Goal: Information Seeking & Learning: Check status

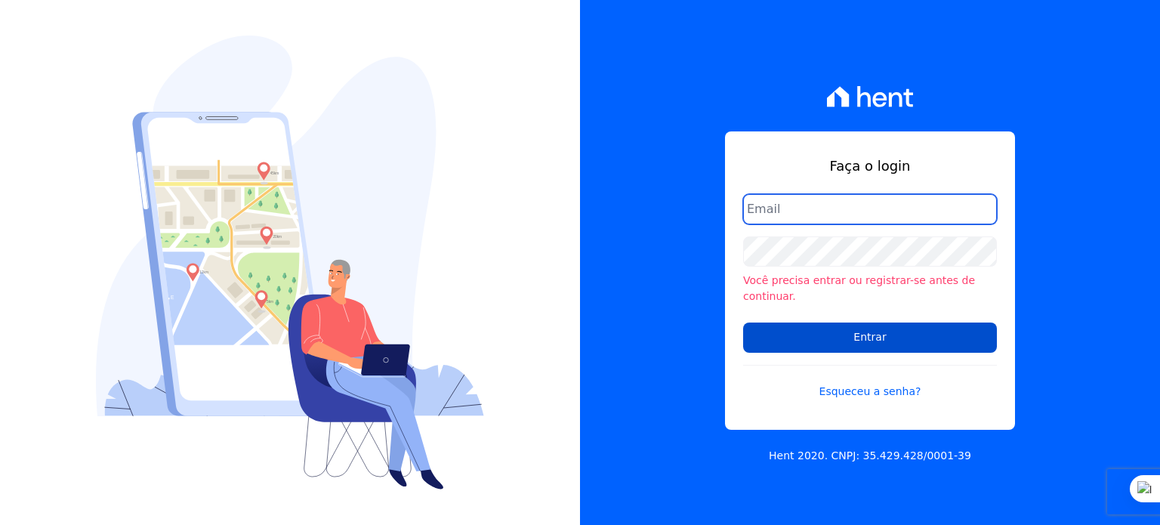
type input "[PERSON_NAME][EMAIL_ADDRESS][DOMAIN_NAME]"
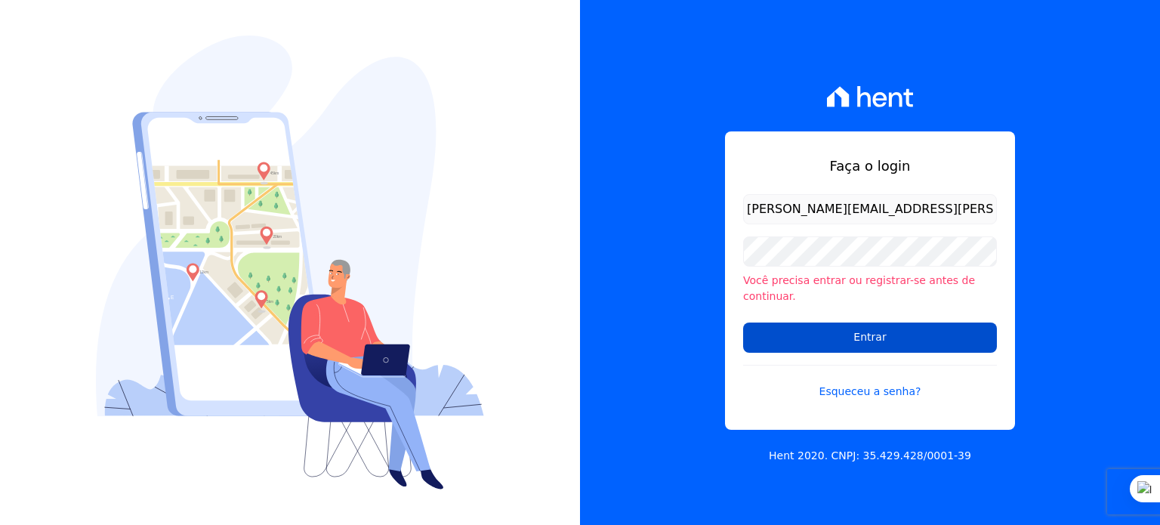
click at [843, 341] on input "Entrar" at bounding box center [870, 337] width 254 height 30
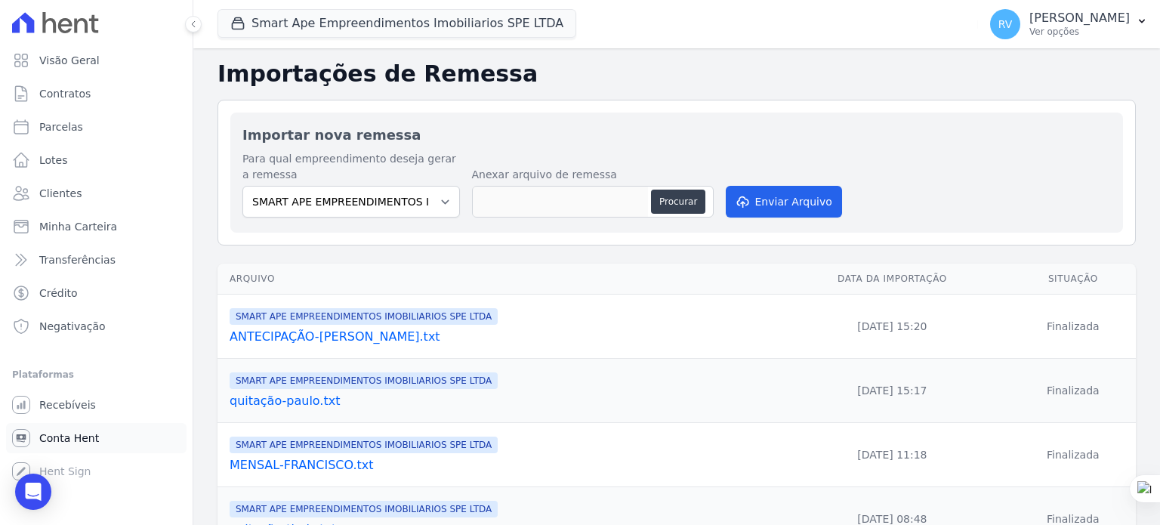
click at [125, 446] on link "Conta Hent" at bounding box center [96, 438] width 180 height 30
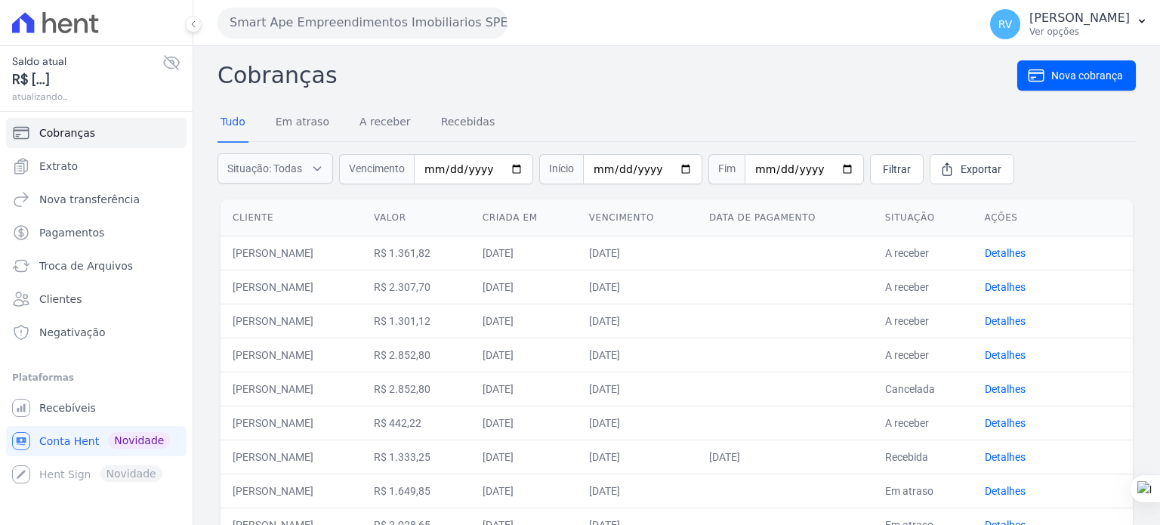
click at [88, 442] on span "Conta Hent" at bounding box center [69, 440] width 60 height 15
click at [66, 164] on span "Extrato" at bounding box center [58, 166] width 39 height 15
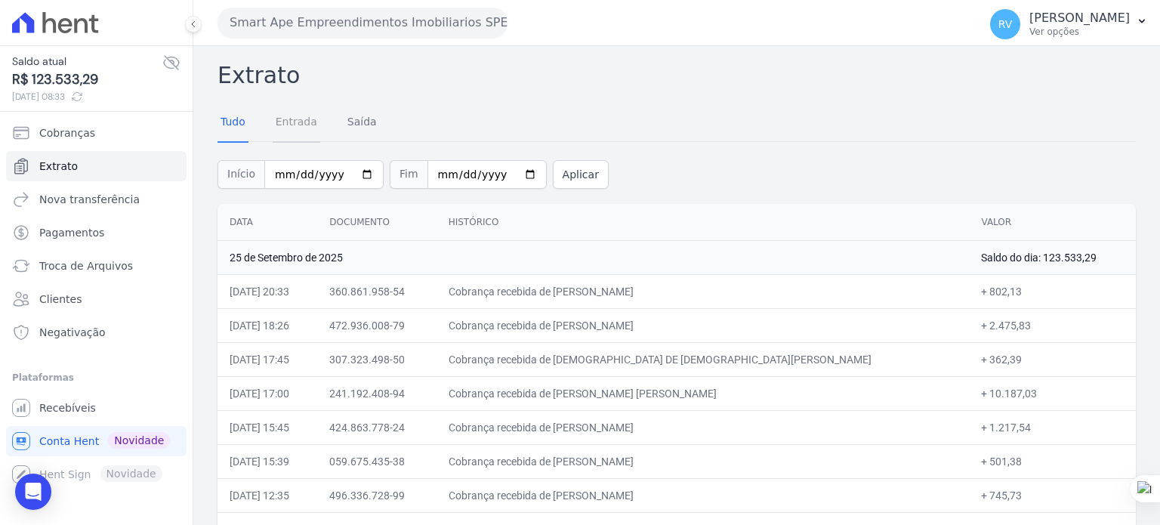
click at [300, 132] on link "Entrada" at bounding box center [297, 122] width 48 height 39
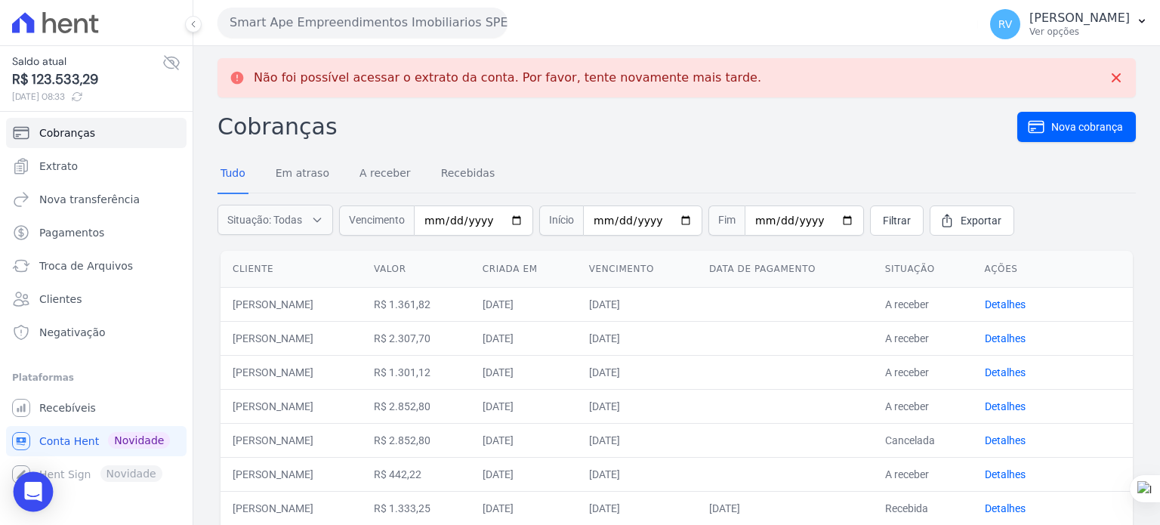
click at [39, 494] on icon "Open Intercom Messenger" at bounding box center [32, 492] width 17 height 20
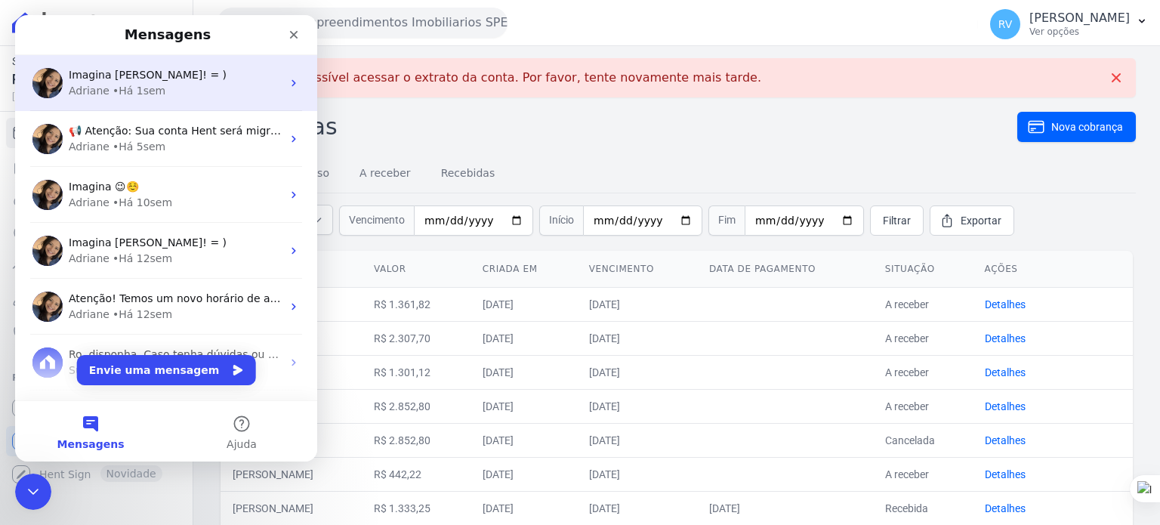
click at [122, 86] on div "• Há 1sem" at bounding box center [138, 91] width 53 height 16
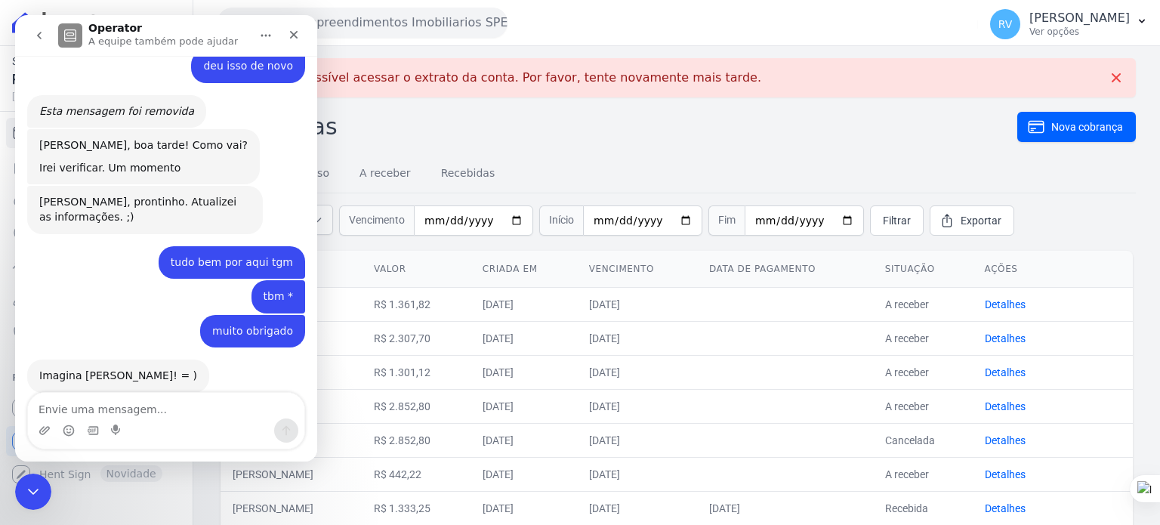
scroll to position [1361, 0]
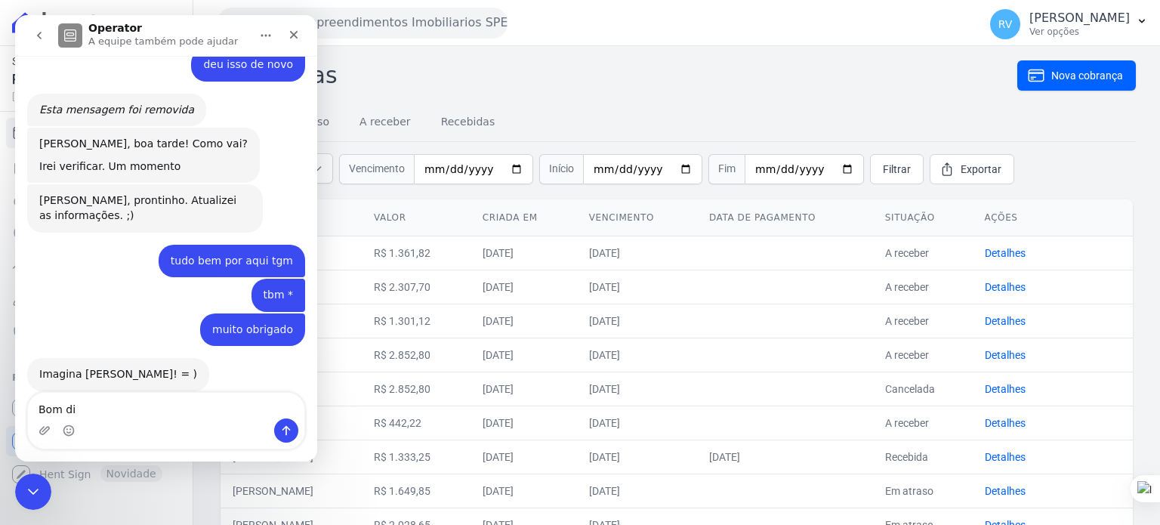
type textarea "Bom dia"
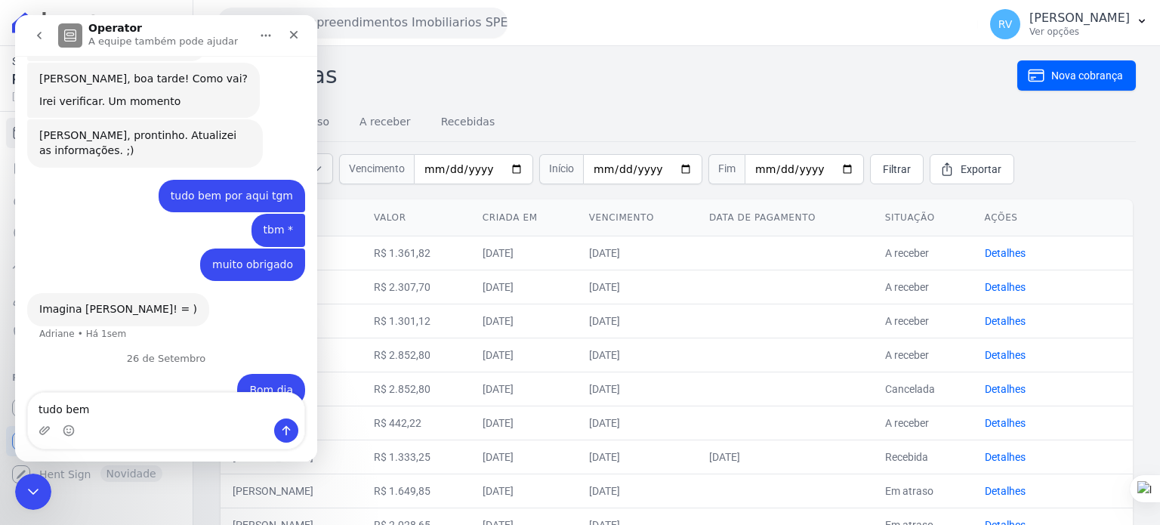
type textarea "tudo bem ?"
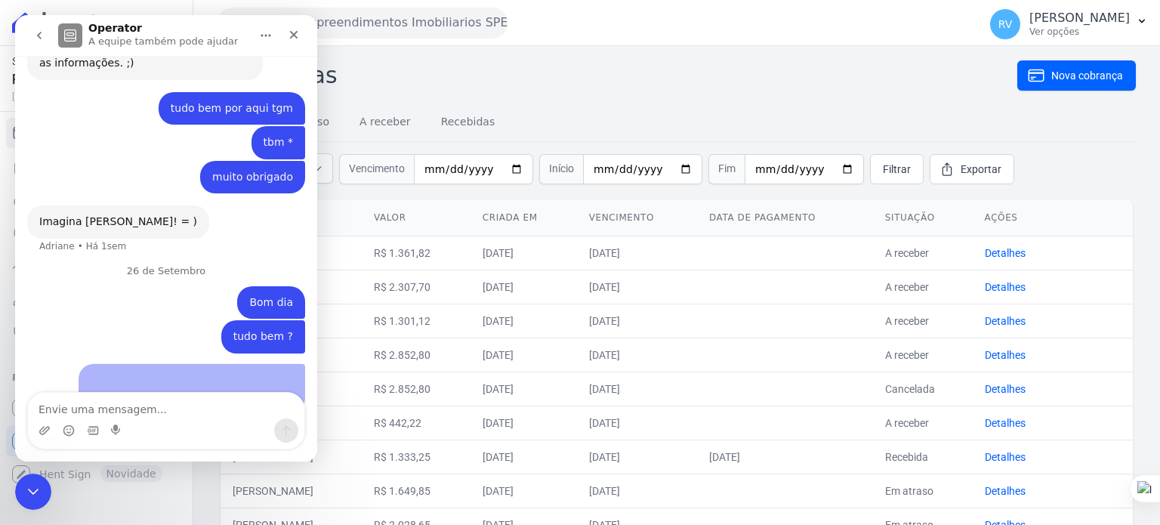
scroll to position [1511, 0]
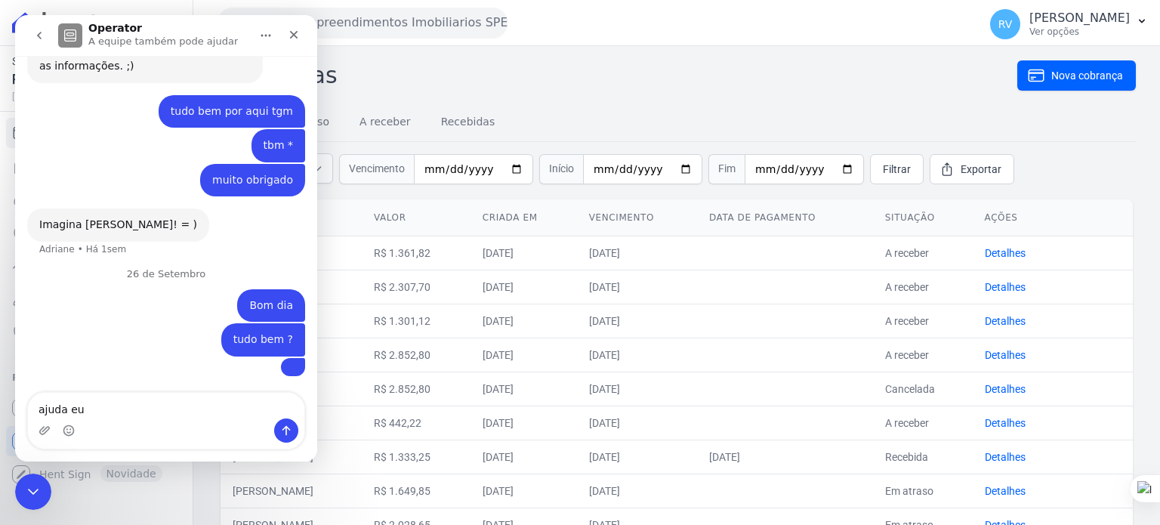
type textarea "ajuda eu"
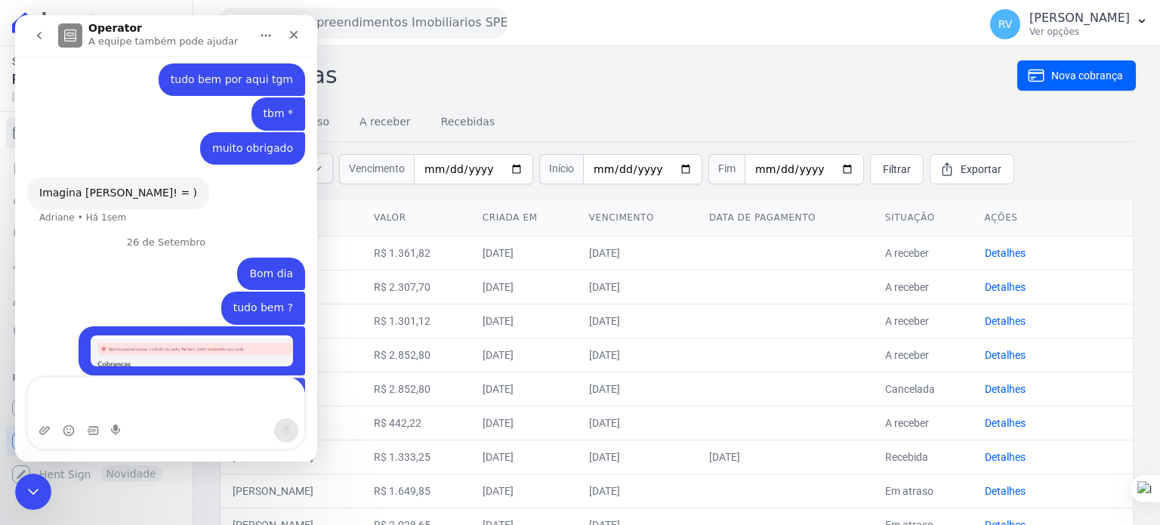
scroll to position [1561, 0]
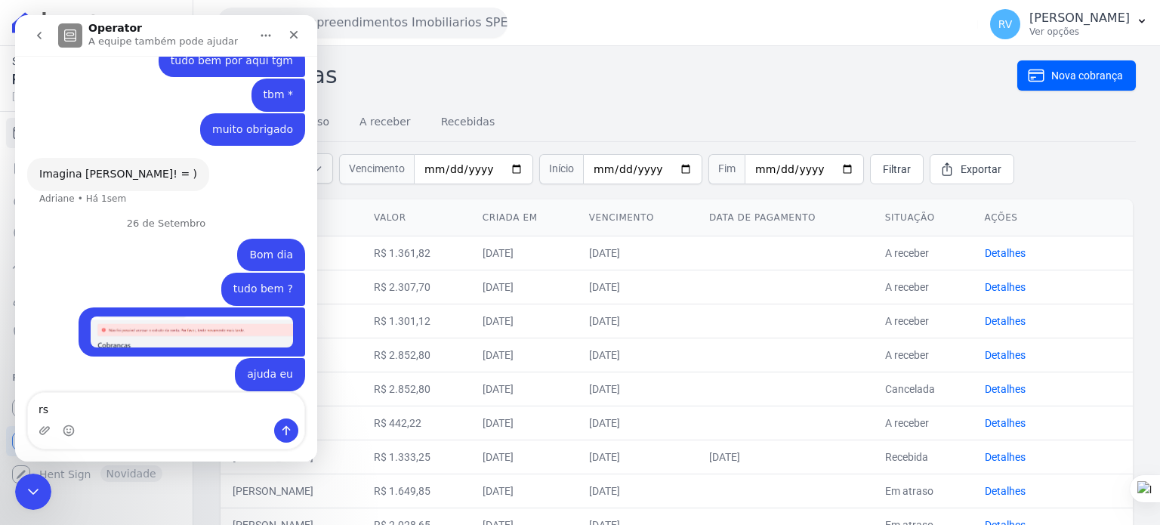
type textarea "r"
click at [521, 91] on h2 "Cobranças" at bounding box center [617, 75] width 800 height 34
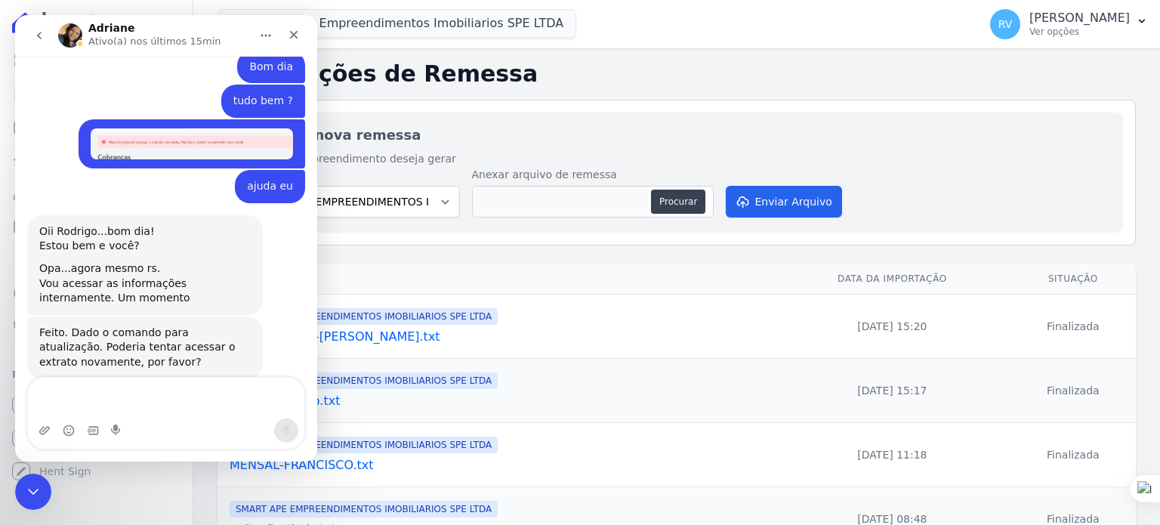
scroll to position [1737, 0]
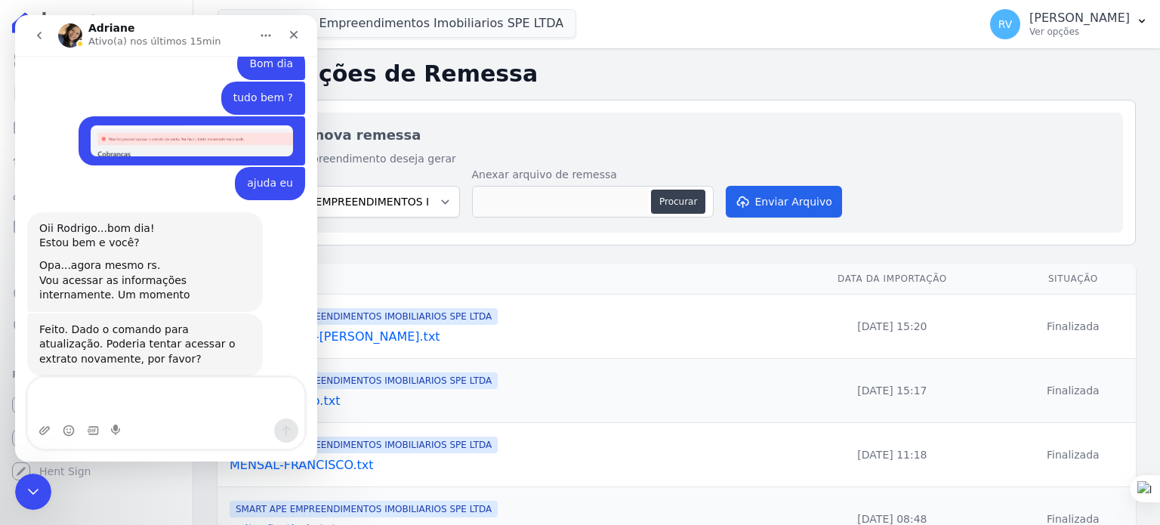
click at [546, 116] on div "Importar nova remessa Para qual empreendimento deseja gerar a remessa SMART APE…" at bounding box center [676, 172] width 892 height 120
click at [303, 35] on div "Fechar" at bounding box center [293, 34] width 27 height 27
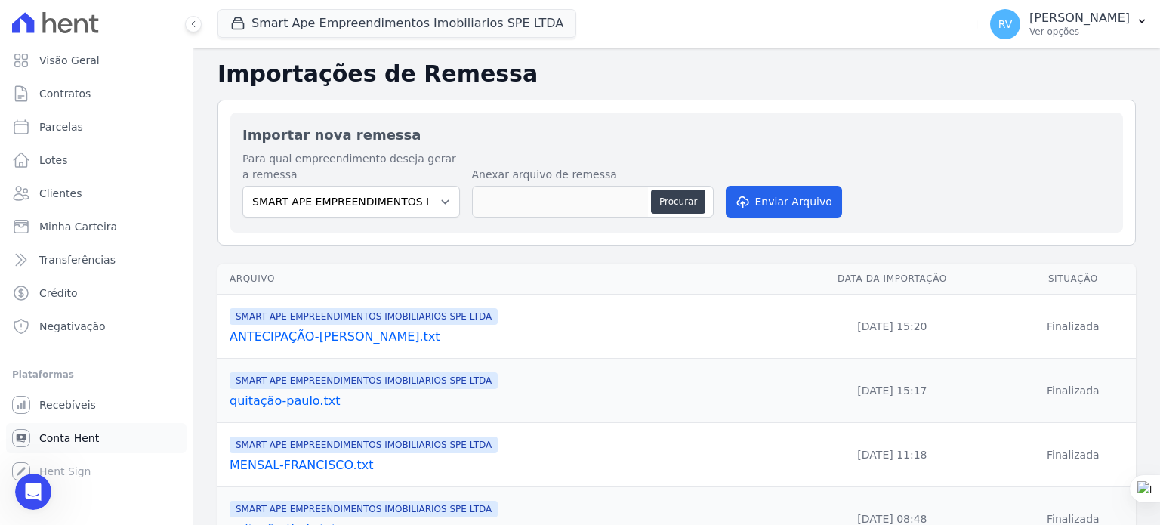
click at [69, 441] on span "Conta Hent" at bounding box center [69, 437] width 60 height 15
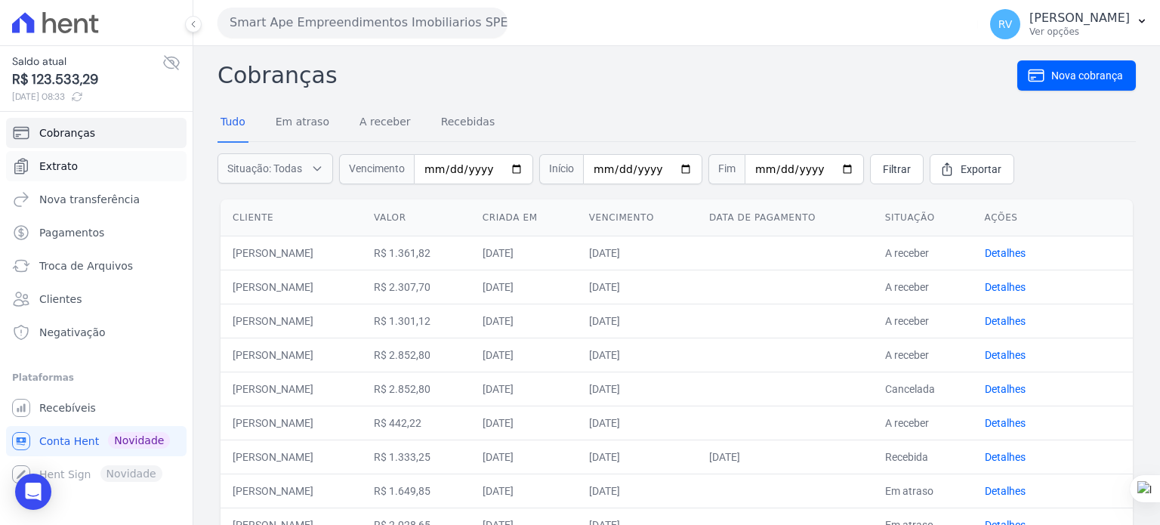
click at [123, 173] on link "Extrato" at bounding box center [96, 166] width 180 height 30
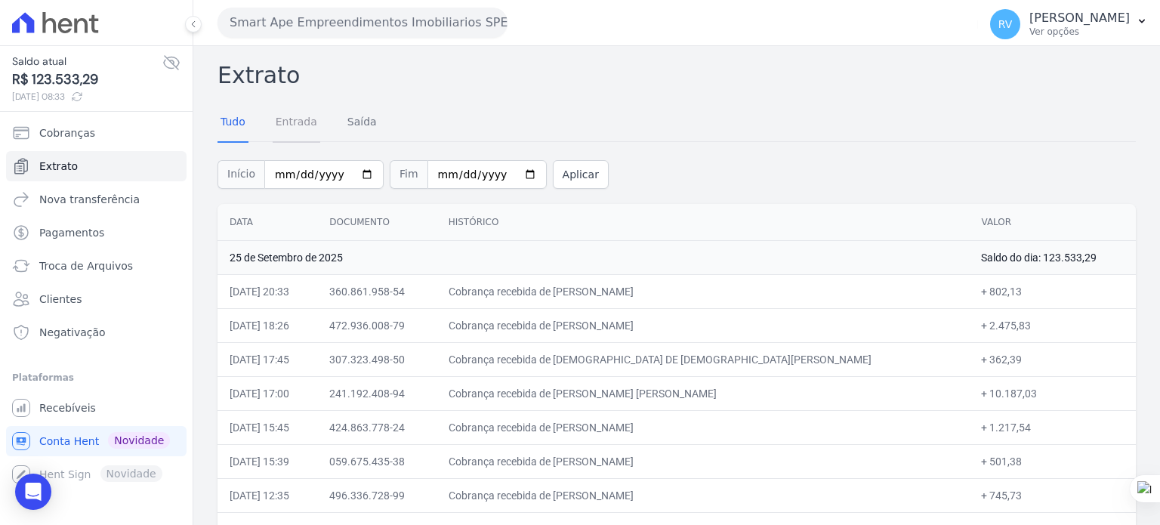
click at [299, 122] on link "Entrada" at bounding box center [297, 122] width 48 height 39
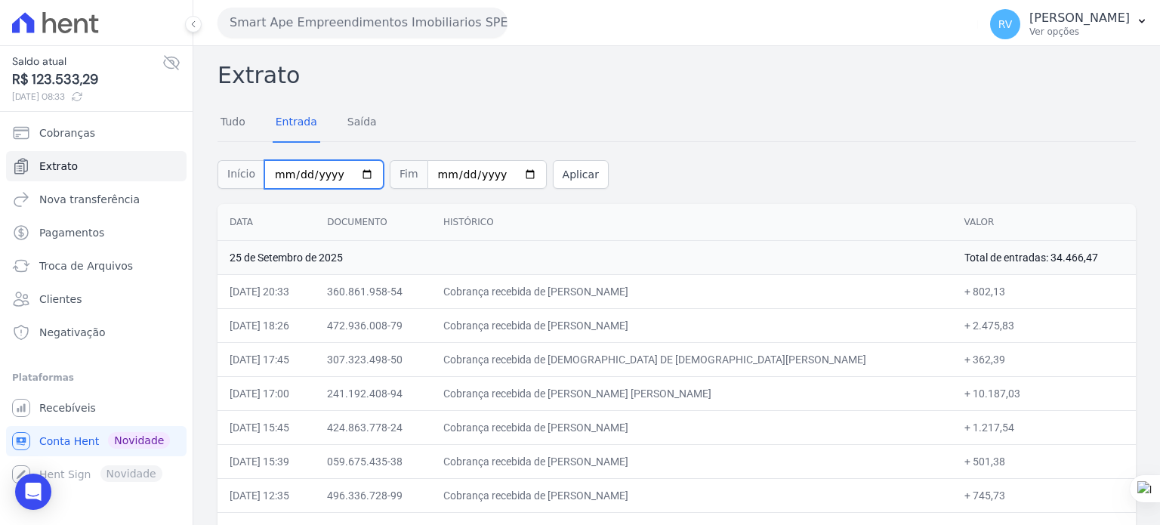
click at [352, 171] on input "2025-09-01" at bounding box center [323, 174] width 119 height 29
type input "[DATE]"
click at [510, 175] on input "2025-09-26" at bounding box center [486, 174] width 119 height 29
type input "[DATE]"
click at [558, 167] on button "Aplicar" at bounding box center [581, 174] width 56 height 29
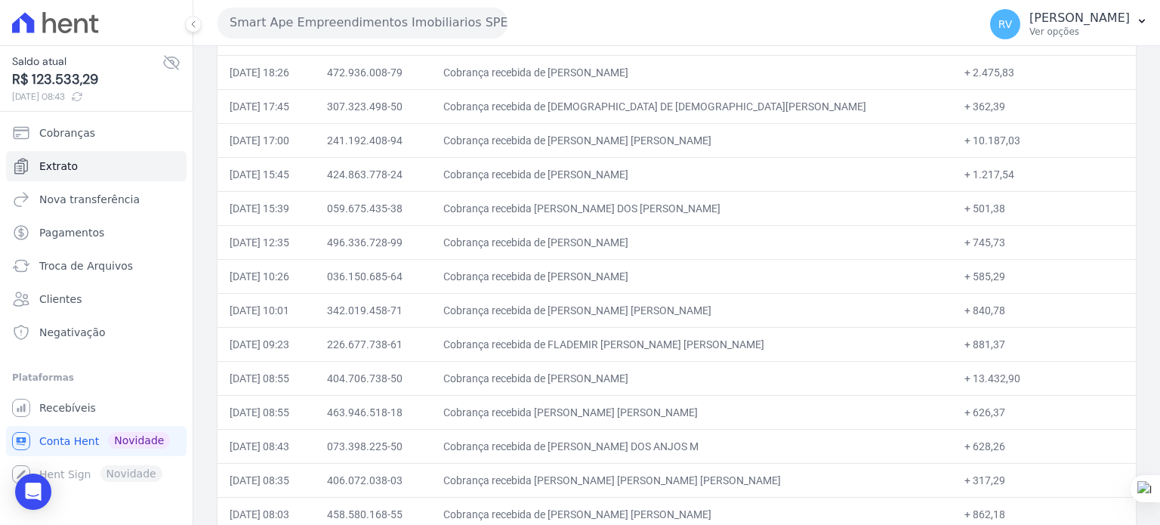
scroll to position [267, 0]
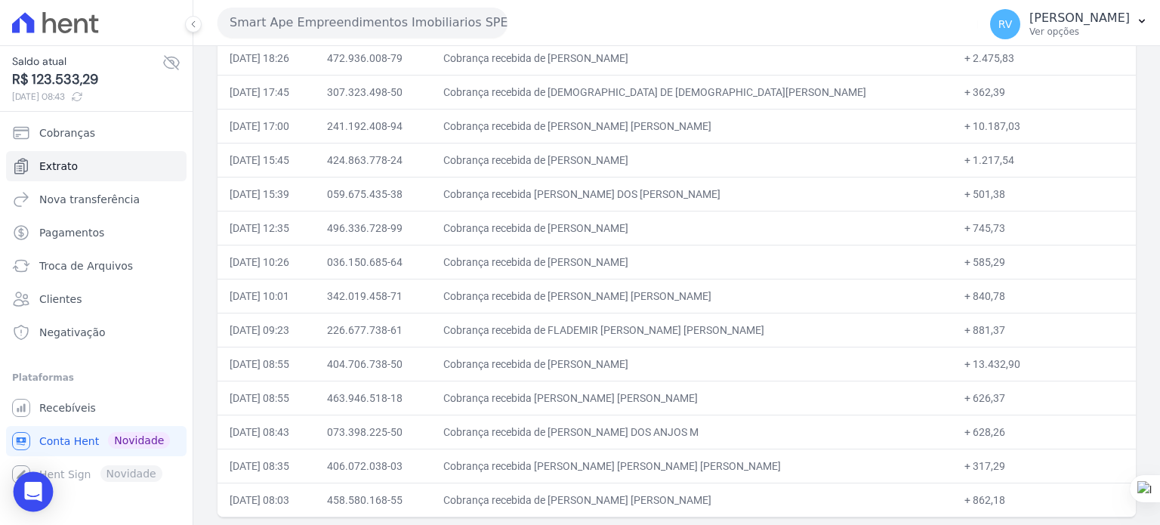
drag, startPoint x: 19, startPoint y: 495, endPoint x: 29, endPoint y: 495, distance: 9.8
click at [23, 494] on div "Open Intercom Messenger" at bounding box center [34, 492] width 40 height 40
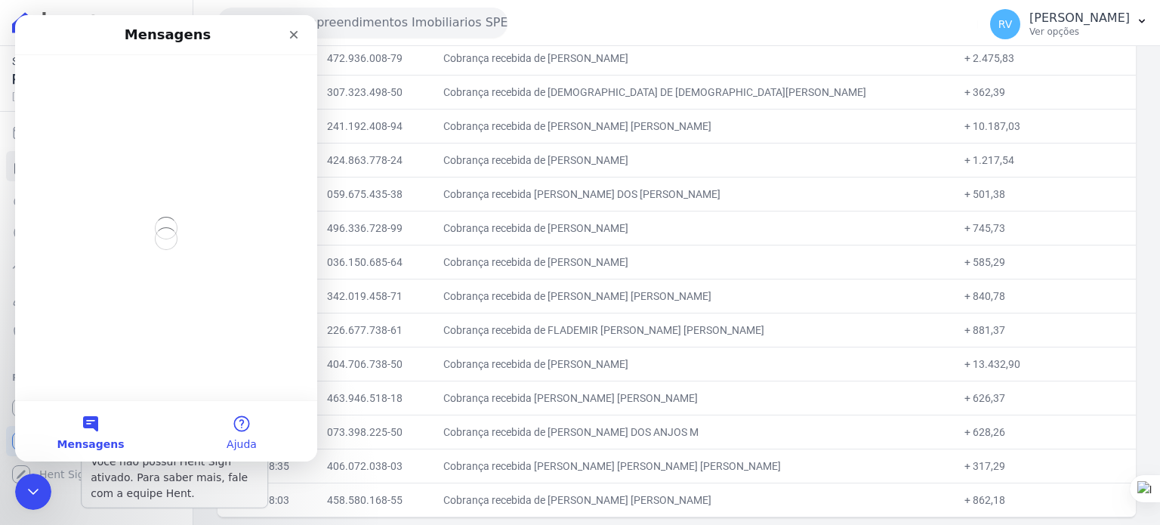
scroll to position [0, 0]
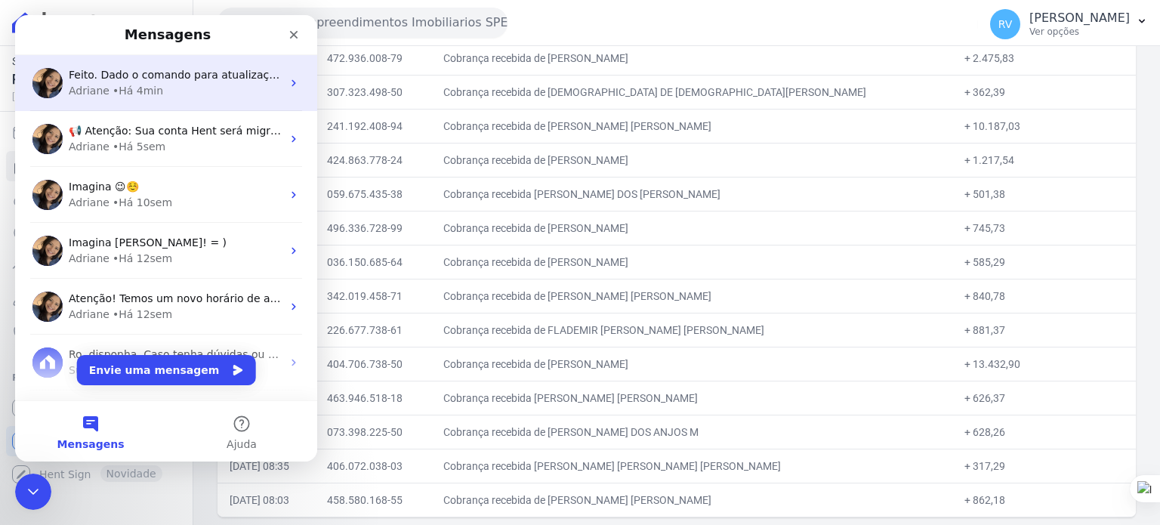
click at [112, 95] on div "• Há 4min" at bounding box center [137, 91] width 51 height 16
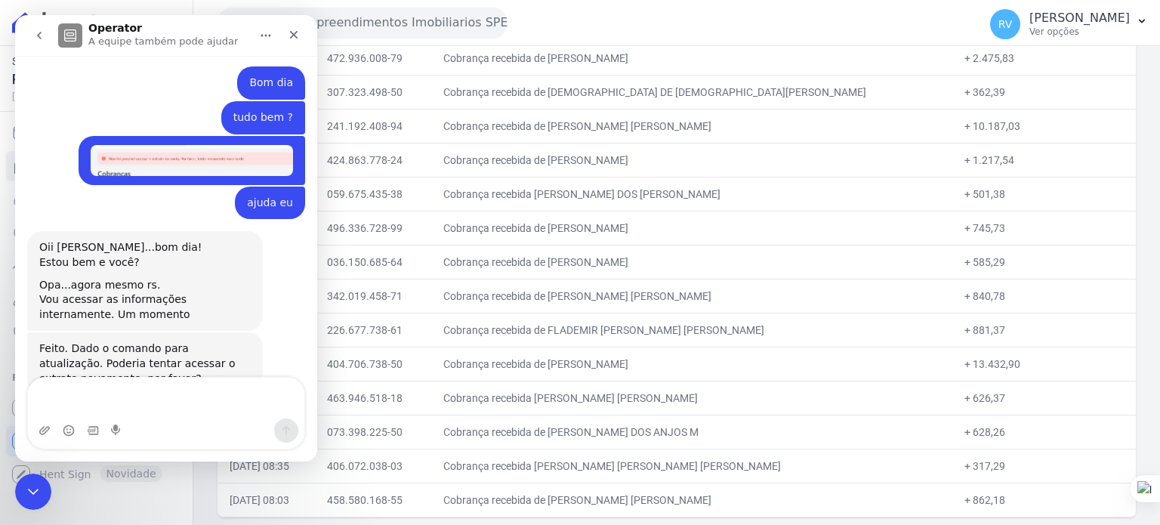
scroll to position [1737, 0]
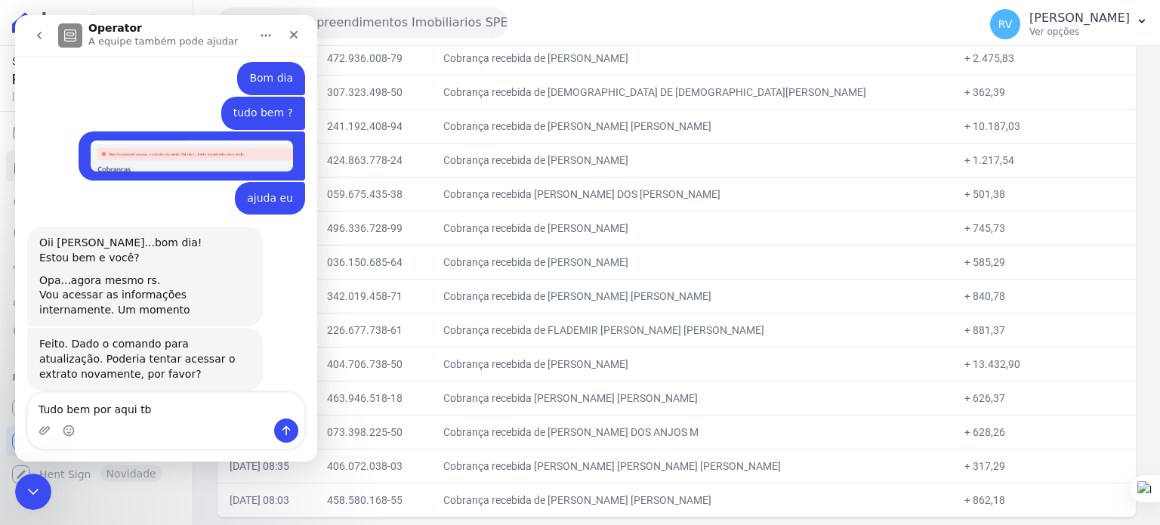
type textarea "Tudo bem por aqui tbm"
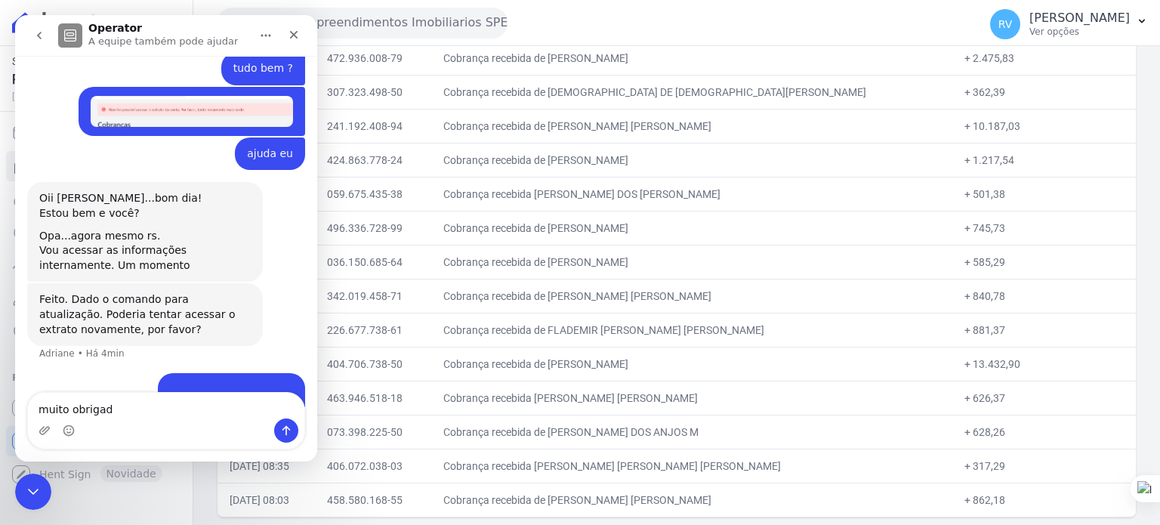
type textarea "muito obrigado"
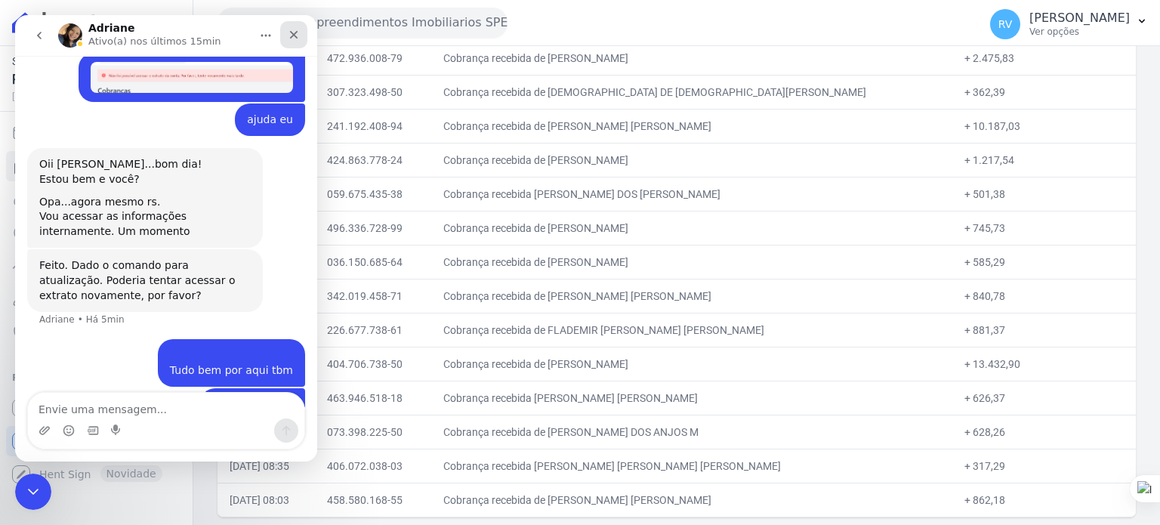
click at [288, 33] on icon "Fechar" at bounding box center [294, 35] width 12 height 12
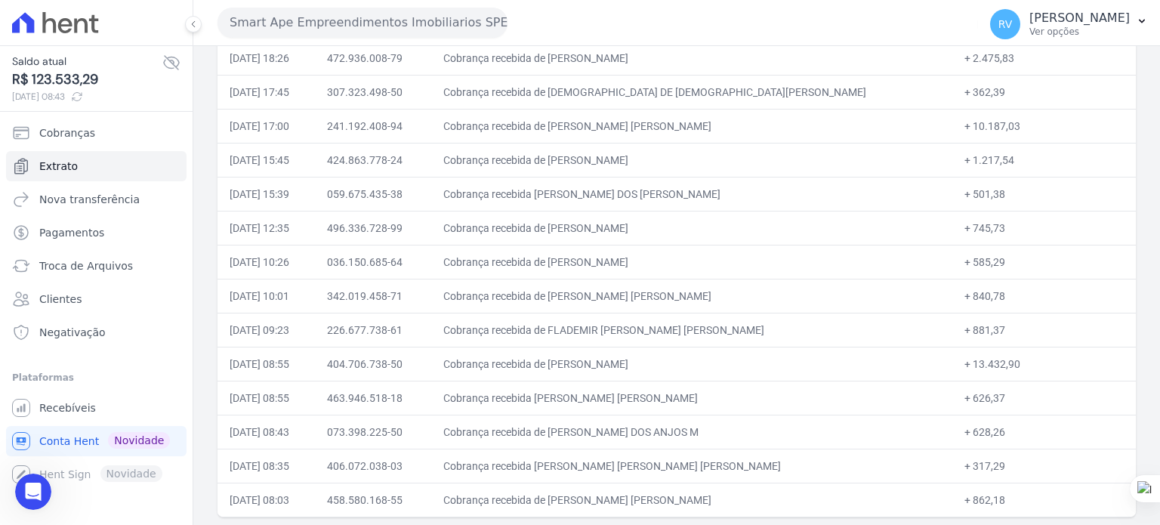
drag, startPoint x: 624, startPoint y: 328, endPoint x: 806, endPoint y: 335, distance: 182.8
click at [806, 335] on td "Cobrança recebida de [PERSON_NAME]" at bounding box center [691, 330] width 521 height 34
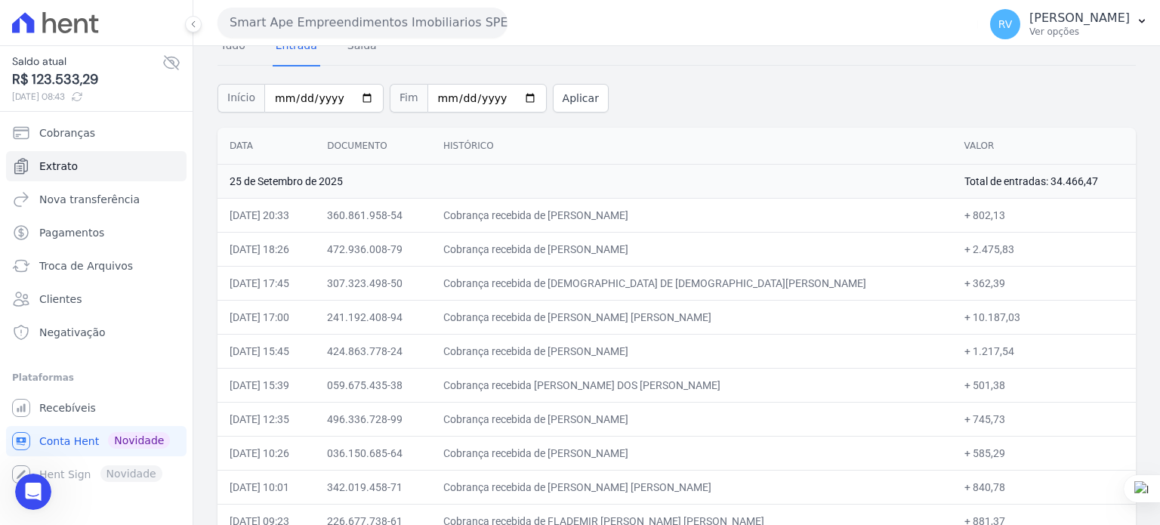
scroll to position [0, 0]
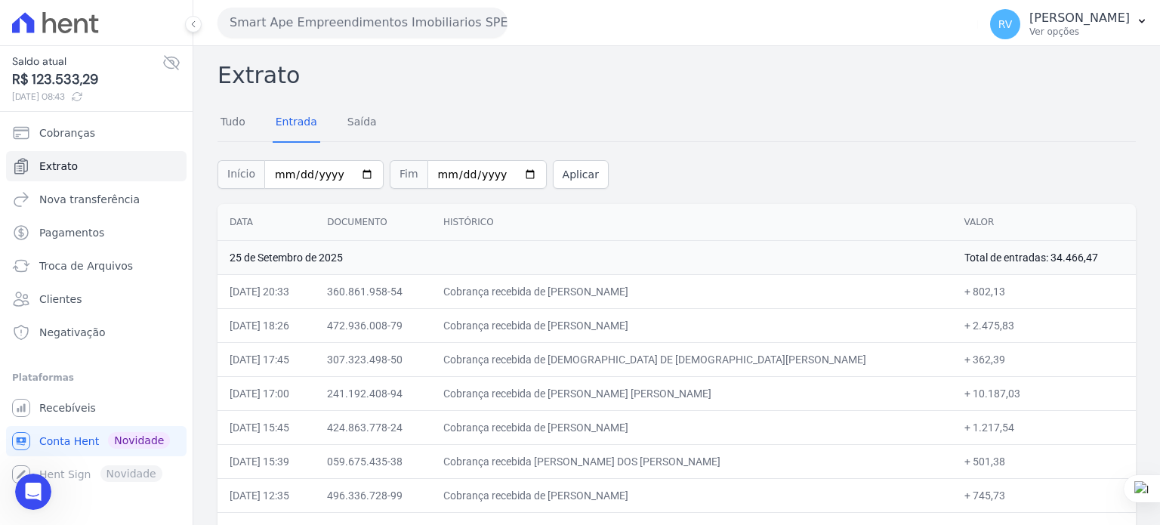
drag, startPoint x: 611, startPoint y: 283, endPoint x: 770, endPoint y: 304, distance: 160.6
click at [770, 304] on td "Cobrança recebida de [PERSON_NAME]" at bounding box center [691, 291] width 521 height 34
copy td "[PERSON_NAME]"
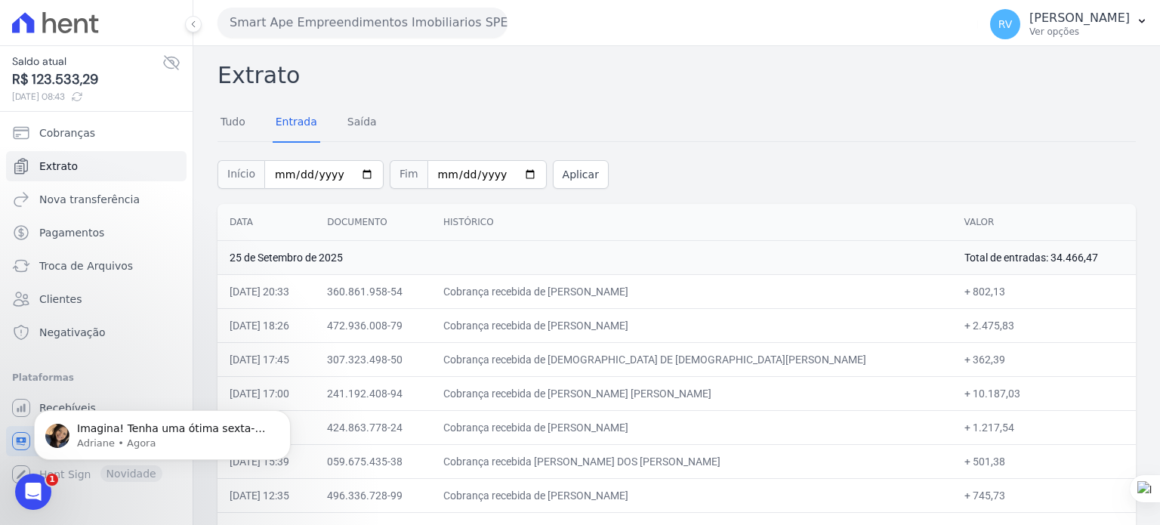
scroll to position [1882, 0]
click at [149, 430] on span "Imagina! Tenha uma ótima sexta-feira! 🌻" at bounding box center [171, 435] width 188 height 27
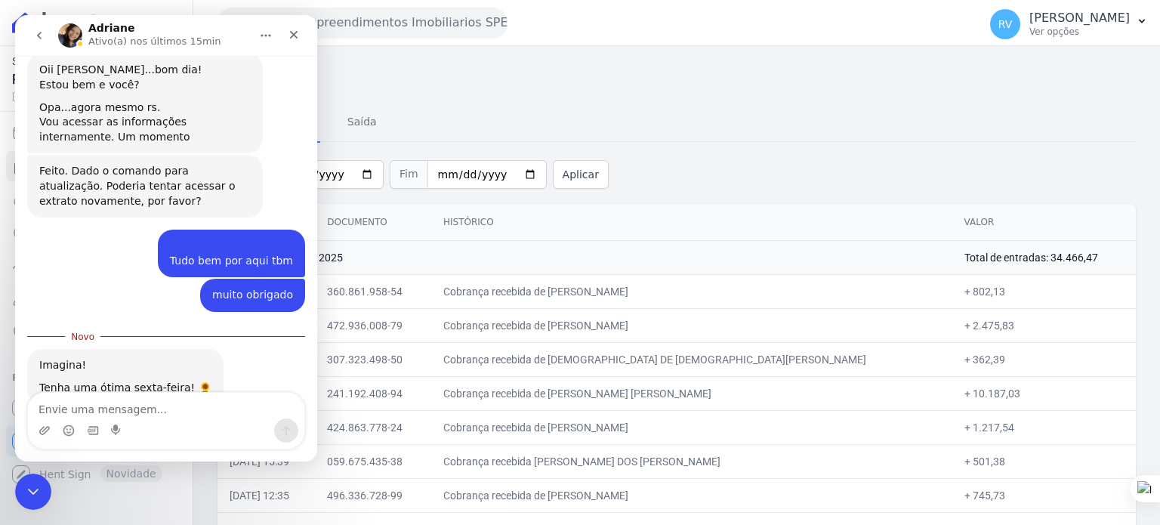
scroll to position [1908, 0]
type textarea "v"
click at [79, 430] on div "Messenger da Intercom" at bounding box center [166, 430] width 276 height 24
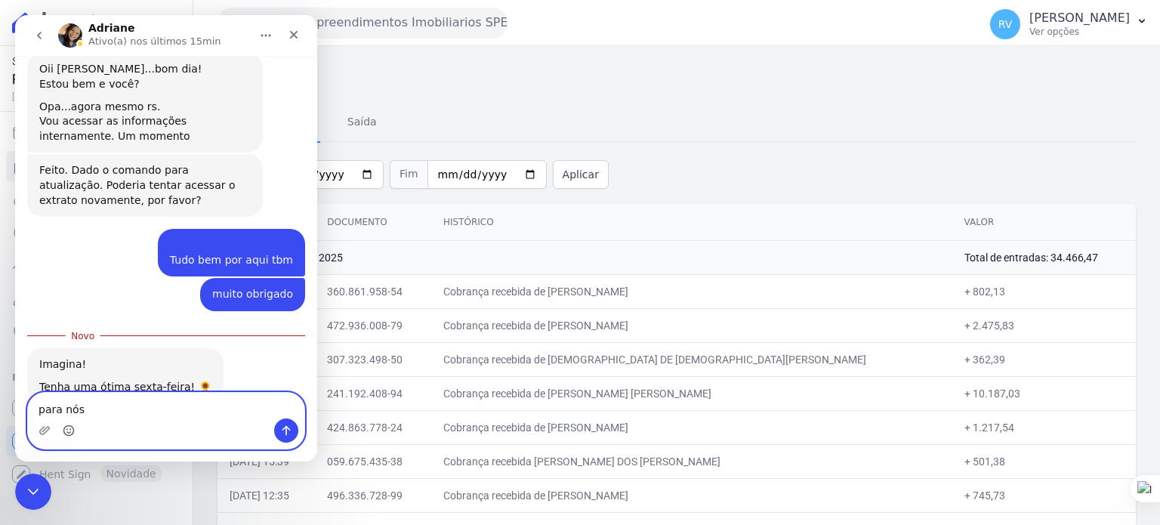
click at [72, 431] on icon "Selecionador de Emoji" at bounding box center [69, 430] width 12 height 12
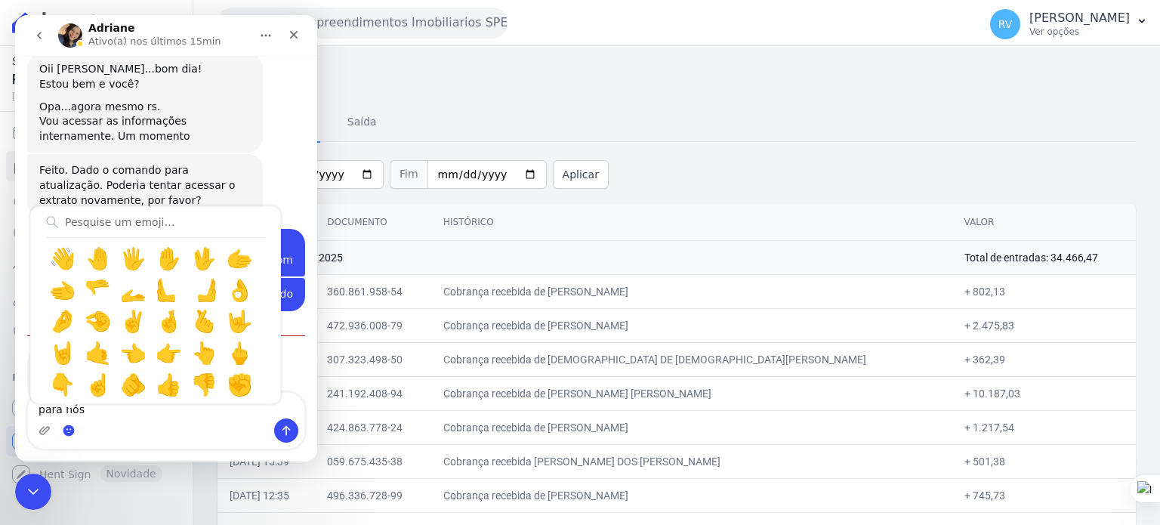
scroll to position [1284, 0]
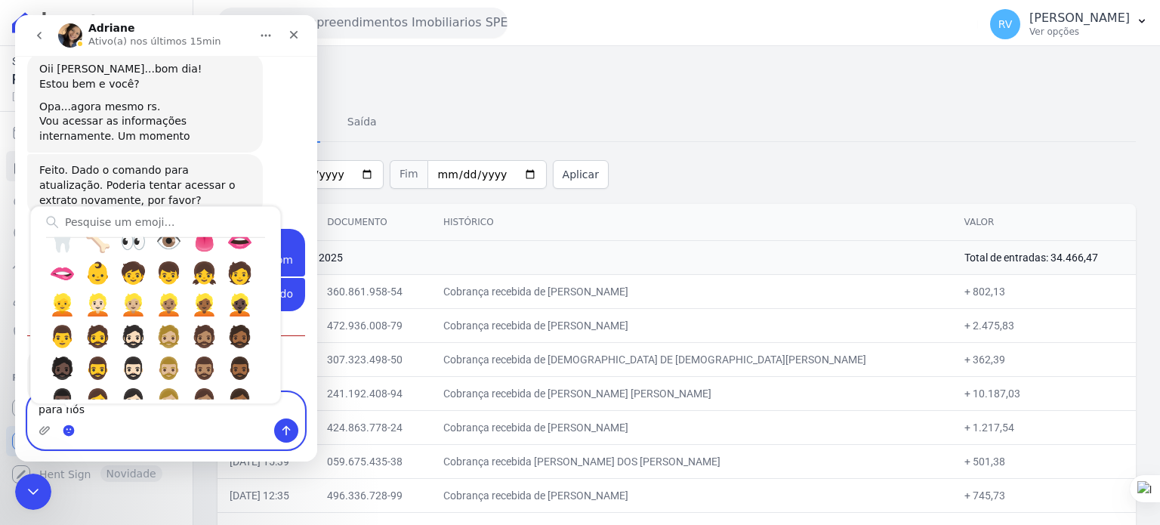
type textarea "para nós 🙌"
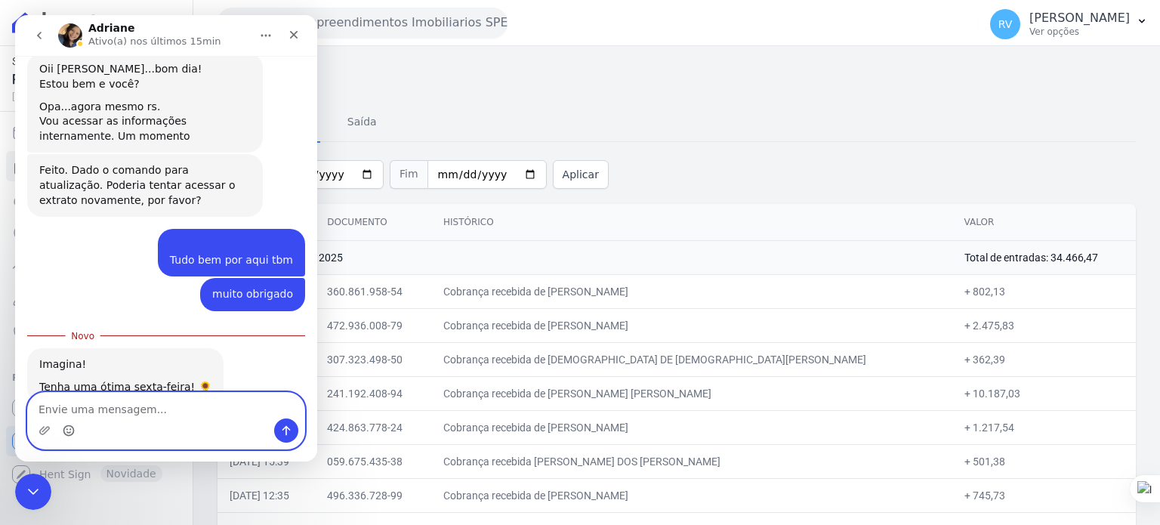
scroll to position [1928, 0]
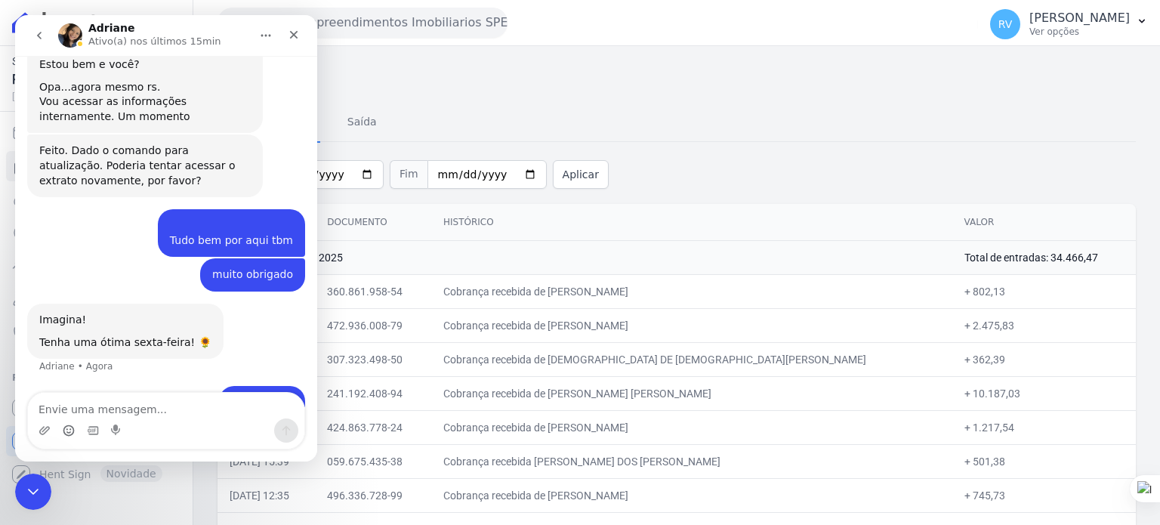
click at [561, 118] on div "Tudo Entrada Saída" at bounding box center [676, 122] width 918 height 37
click at [284, 36] on div "Fechar" at bounding box center [293, 34] width 27 height 27
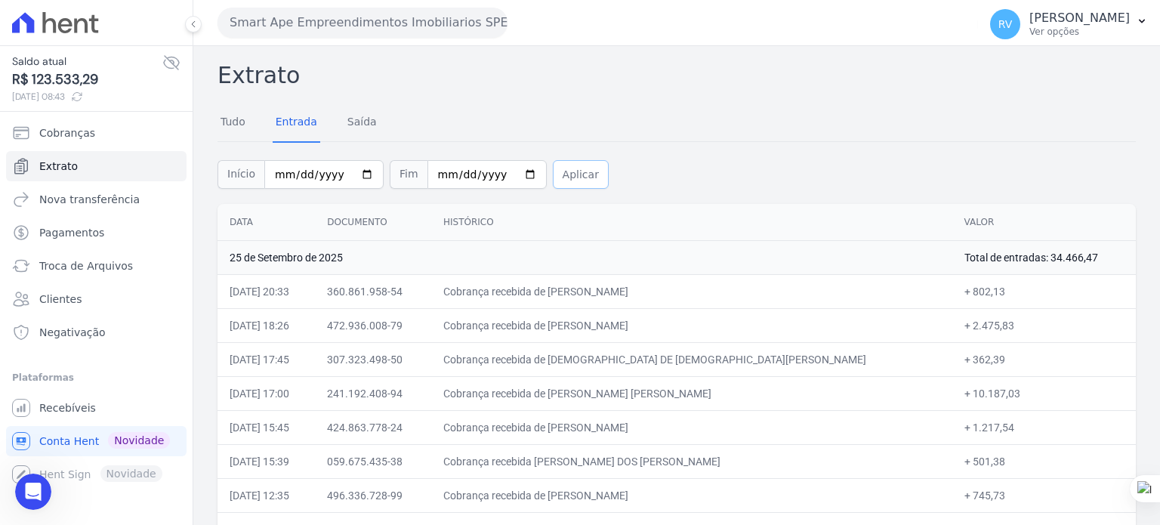
click at [556, 170] on button "Aplicar" at bounding box center [581, 174] width 56 height 29
click at [624, 257] on td "25 de Setembro de 2025" at bounding box center [584, 257] width 735 height 34
drag, startPoint x: 612, startPoint y: 285, endPoint x: 763, endPoint y: 294, distance: 150.5
click at [763, 294] on td "Cobrança recebida de [PERSON_NAME]" at bounding box center [691, 291] width 521 height 34
copy td "[PERSON_NAME]"
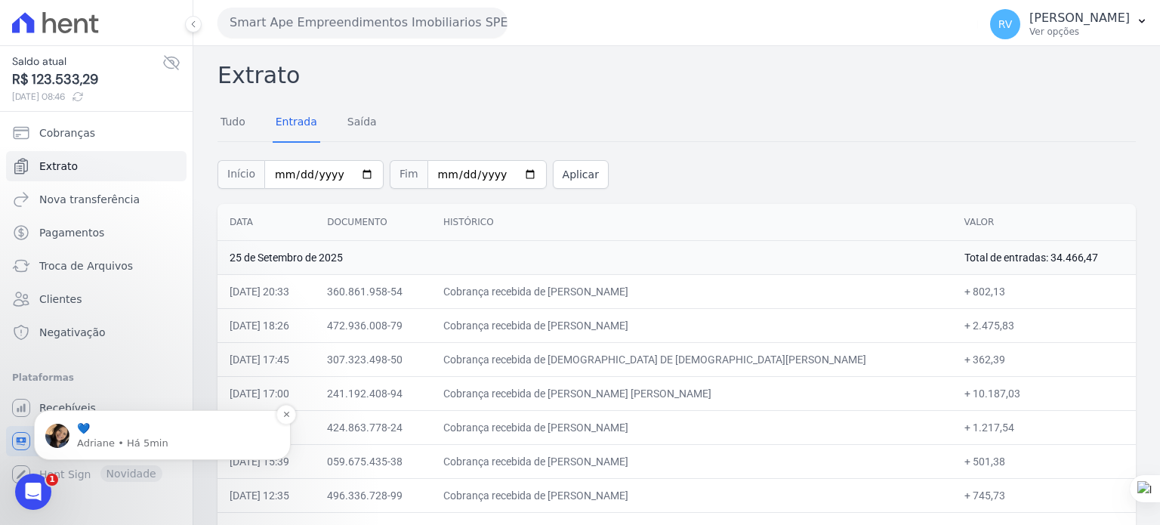
click at [167, 440] on p "Adriane • Há 5min" at bounding box center [174, 443] width 195 height 14
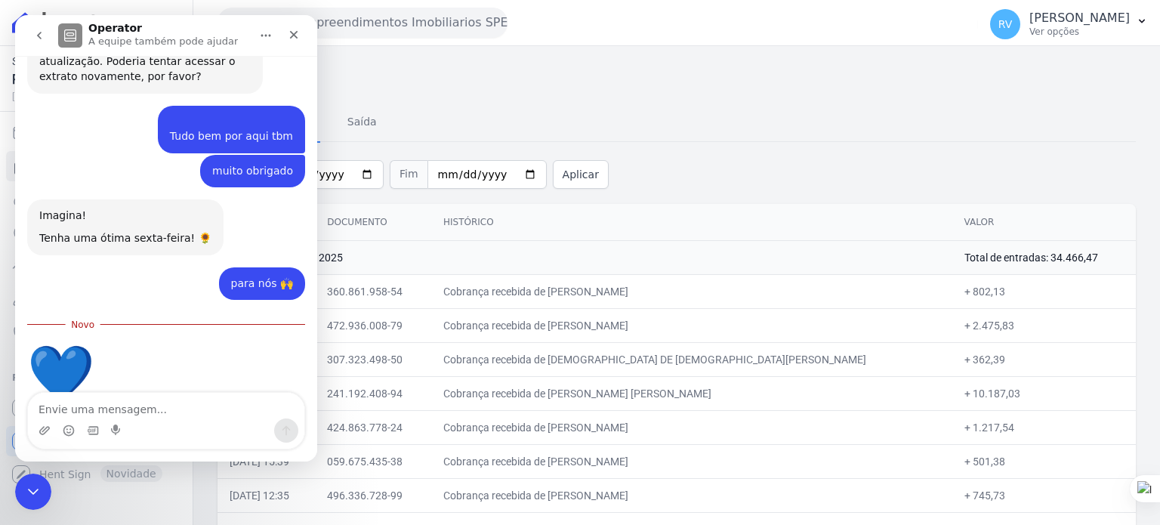
scroll to position [2037, 0]
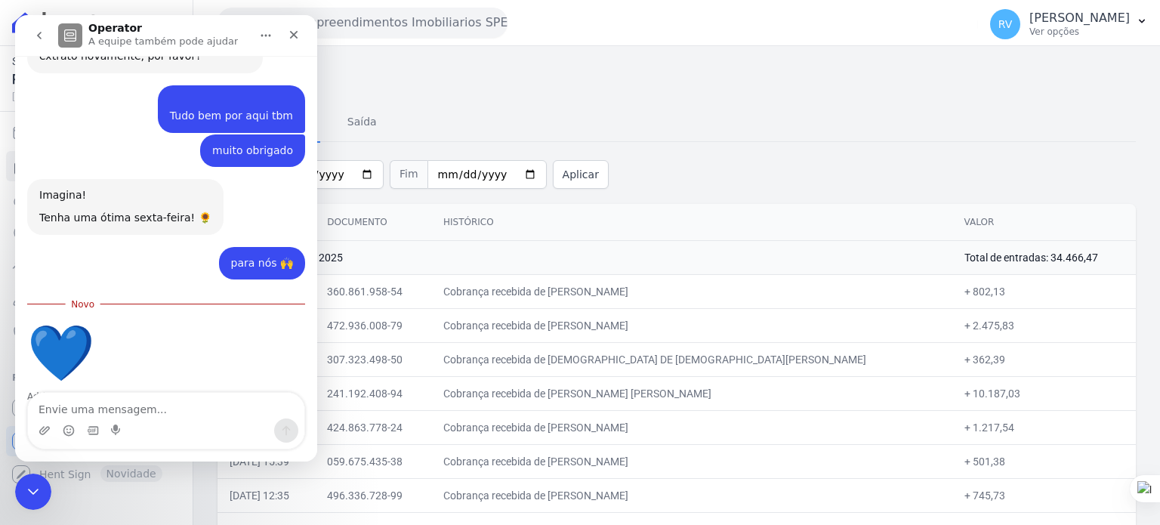
click at [63, 337] on div "💙" at bounding box center [61, 352] width 68 height 54
click at [66, 331] on div "💙" at bounding box center [61, 352] width 68 height 54
click at [193, 344] on div "💙 Adriane • Há 5min" at bounding box center [166, 369] width 278 height 106
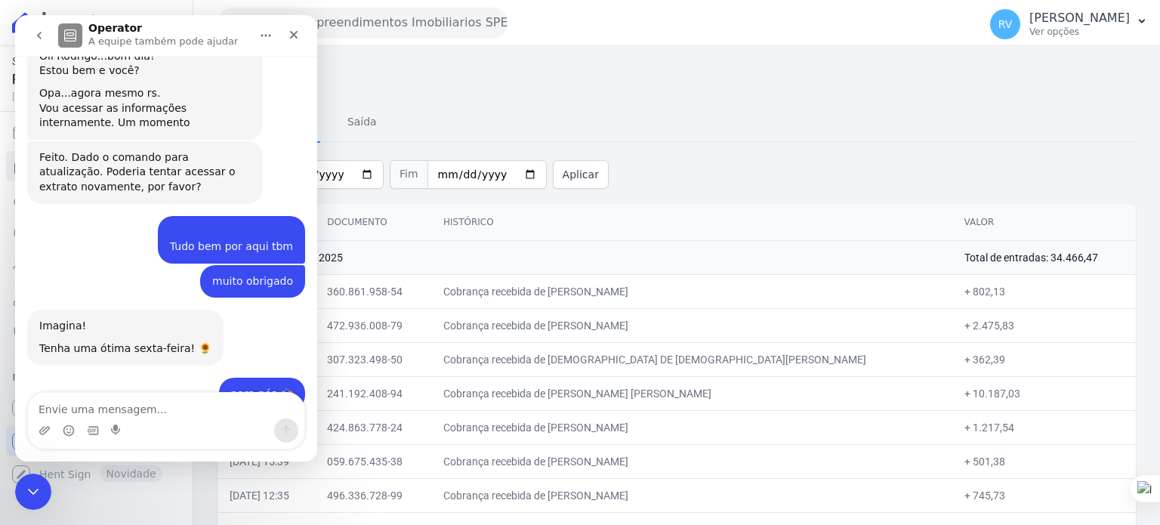
scroll to position [1811, 0]
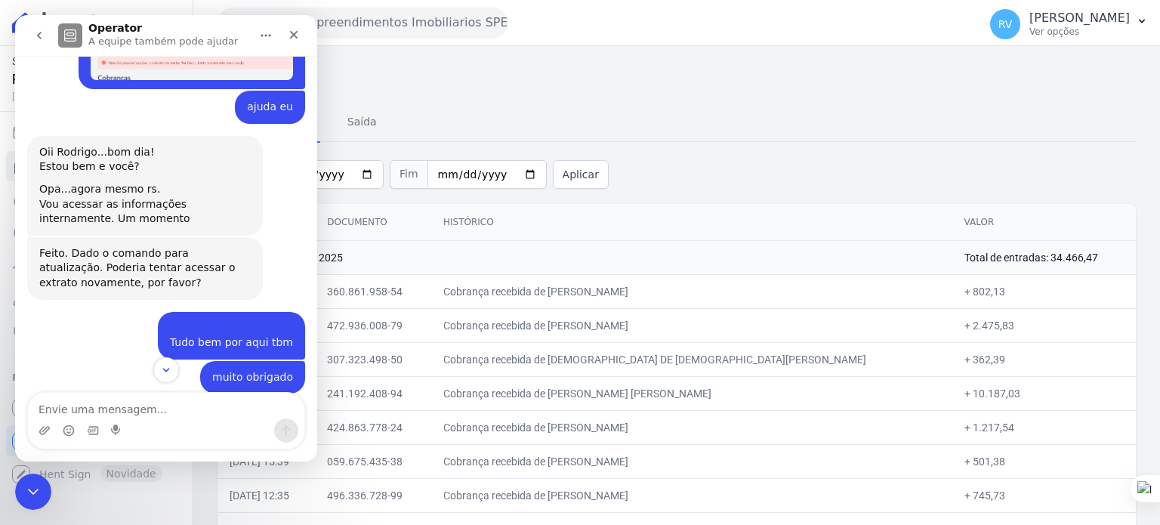
click at [35, 32] on icon "go back" at bounding box center [39, 35] width 12 height 12
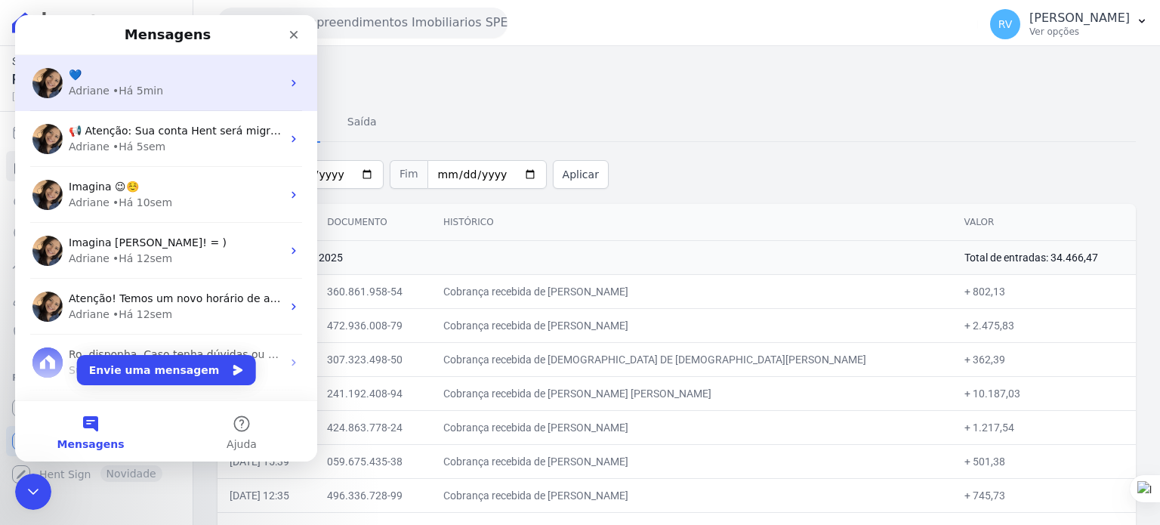
click at [98, 75] on div "💙" at bounding box center [175, 75] width 213 height 16
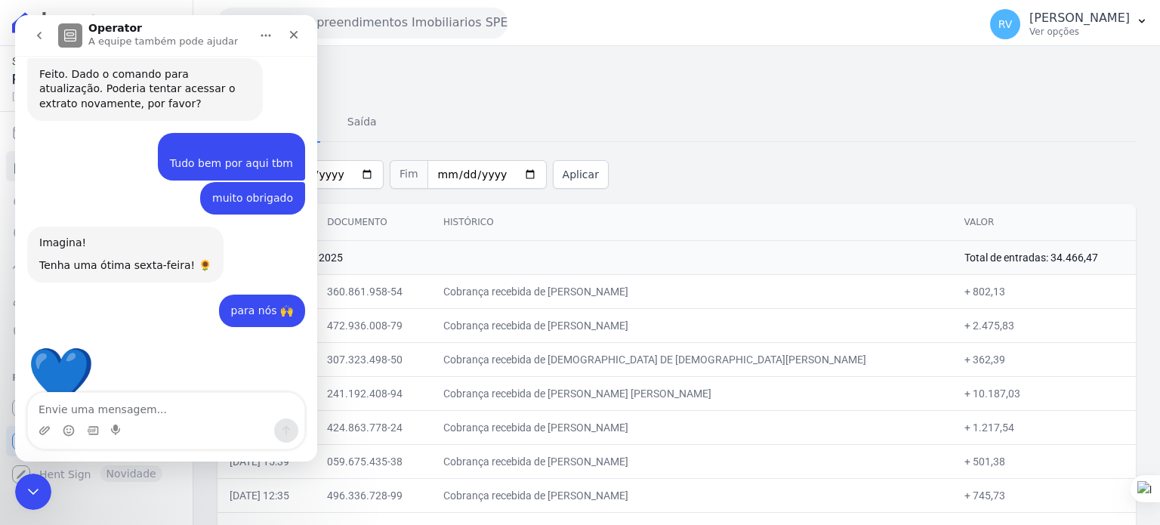
scroll to position [2012, 0]
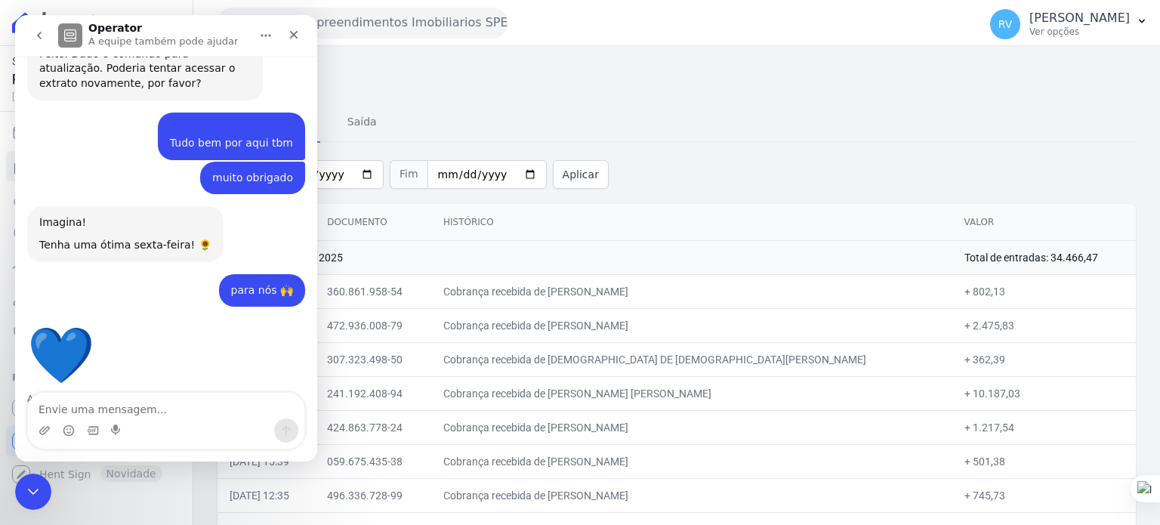
click at [29, 34] on button "go back" at bounding box center [39, 35] width 29 height 29
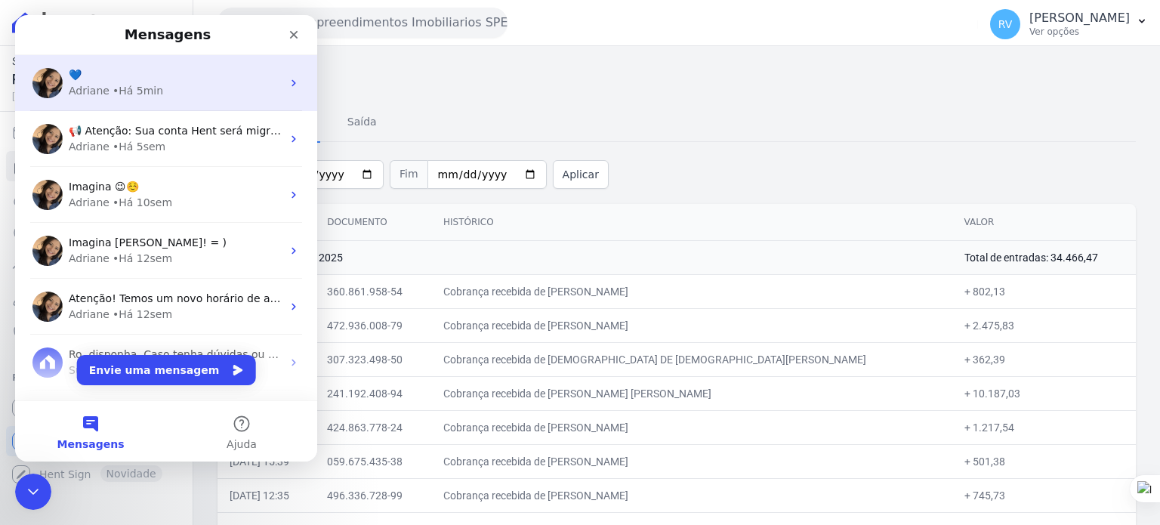
click at [48, 82] on img "Messenger da Intercom" at bounding box center [47, 83] width 30 height 30
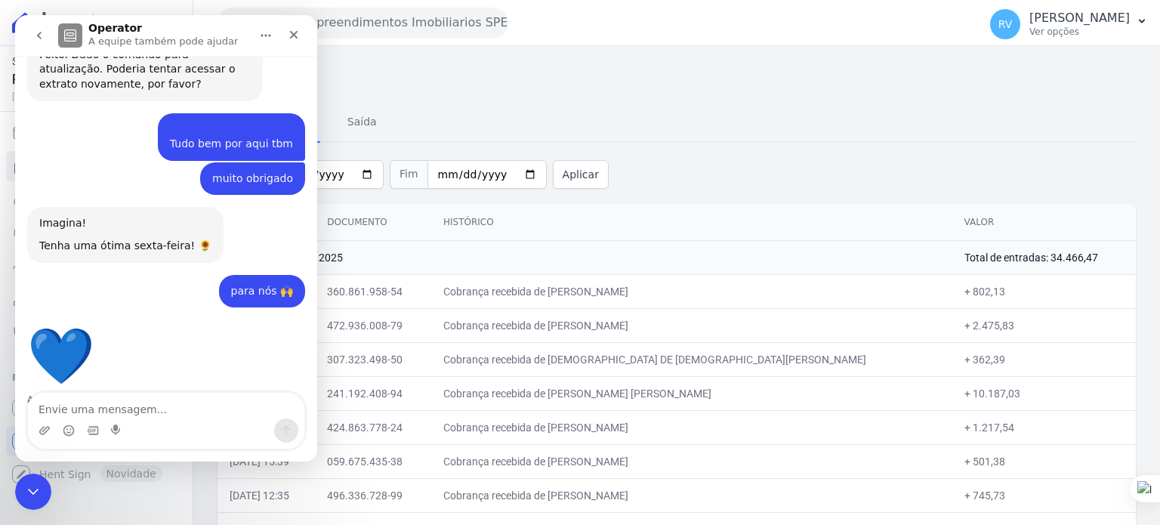
scroll to position [2012, 0]
click at [264, 35] on icon "Início" at bounding box center [266, 35] width 12 height 12
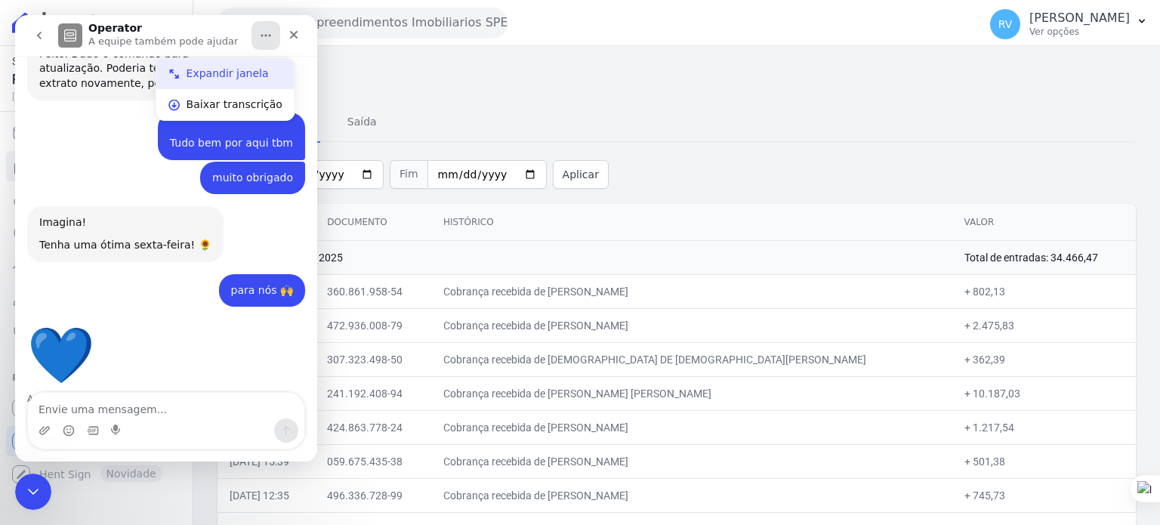
click at [241, 61] on div "Expandir janela" at bounding box center [225, 73] width 138 height 31
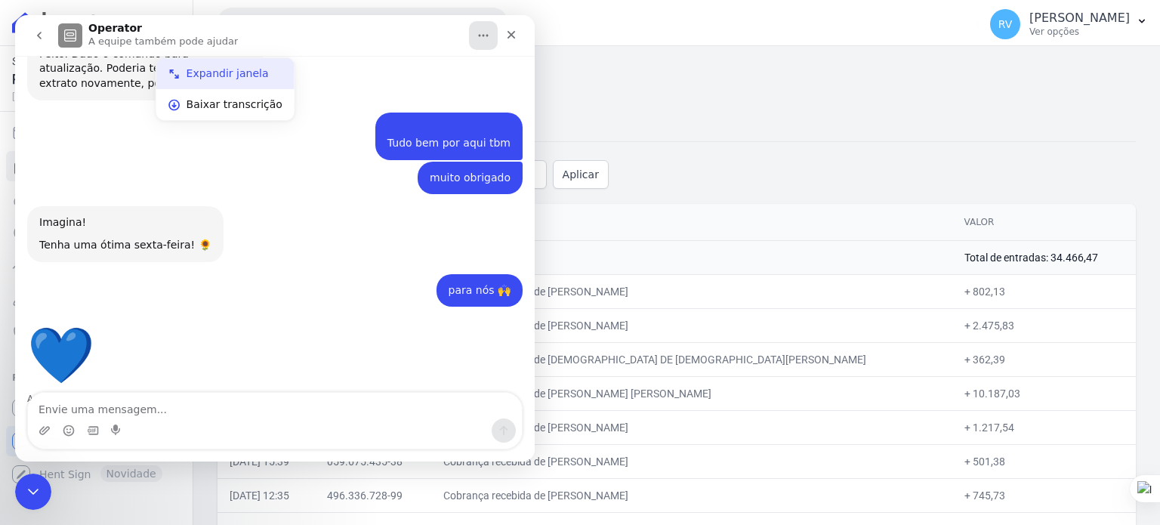
scroll to position [1924, 0]
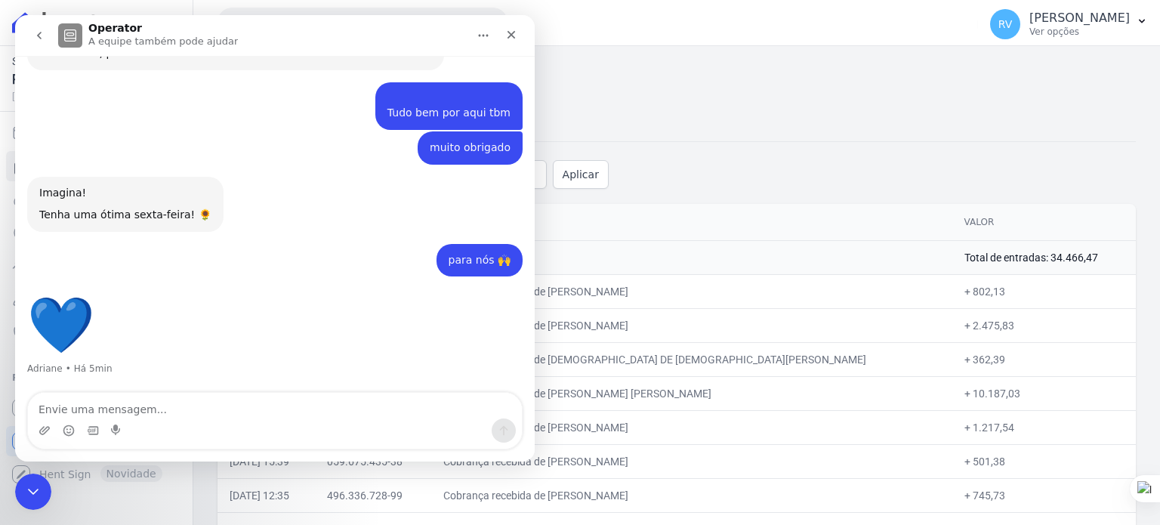
click at [476, 37] on button "Início" at bounding box center [483, 35] width 29 height 29
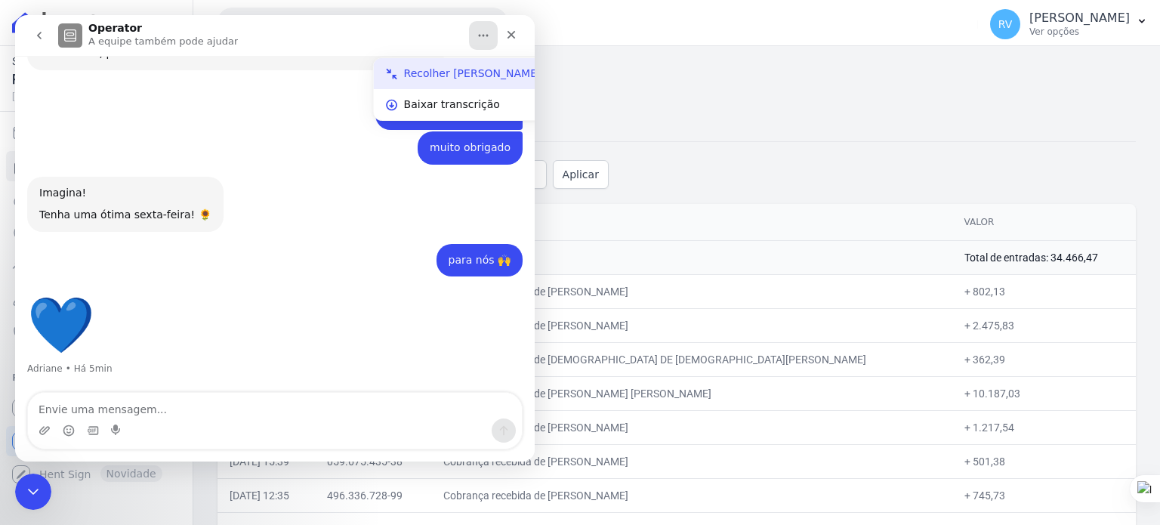
click at [456, 70] on div "Recolher [PERSON_NAME]" at bounding box center [472, 74] width 137 height 16
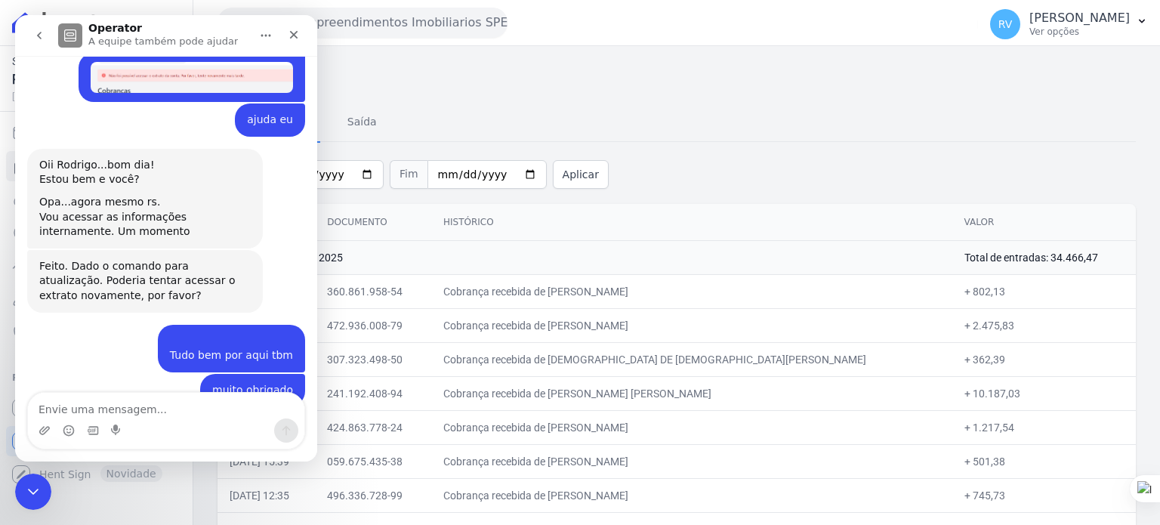
scroll to position [1635, 0]
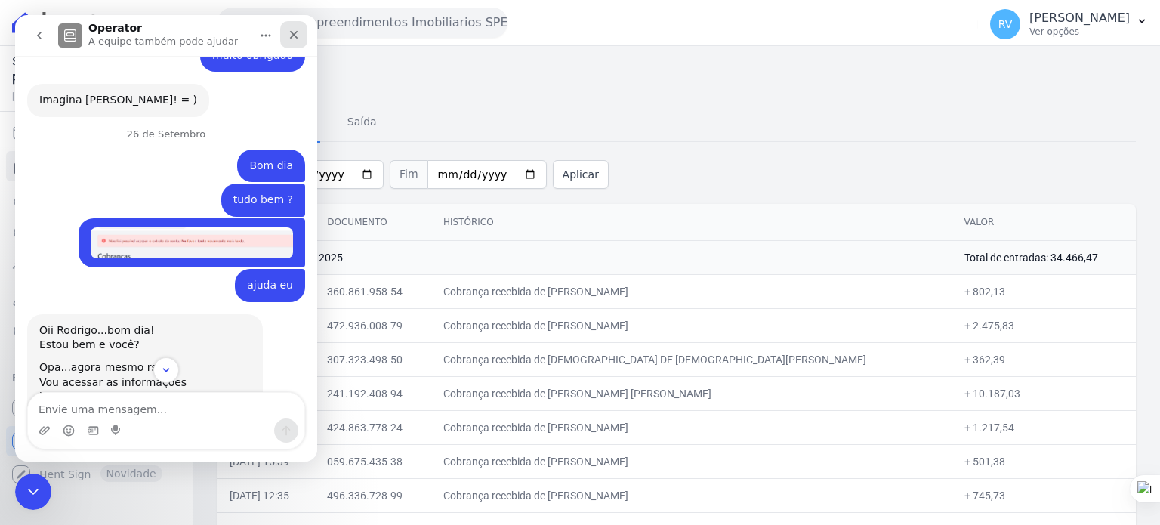
click at [293, 29] on icon "Fechar" at bounding box center [294, 35] width 12 height 12
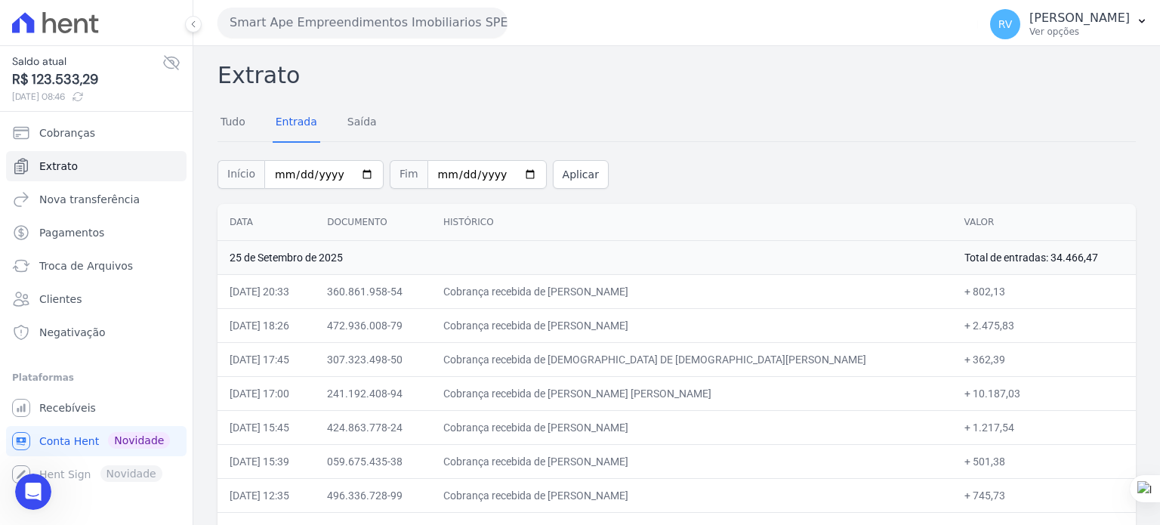
scroll to position [0, 0]
click at [649, 294] on td "Cobrança recebida de [PERSON_NAME]" at bounding box center [691, 291] width 521 height 34
drag, startPoint x: 613, startPoint y: 289, endPoint x: 769, endPoint y: 291, distance: 155.5
click at [769, 291] on td "Cobrança recebida de [PERSON_NAME]" at bounding box center [691, 291] width 521 height 34
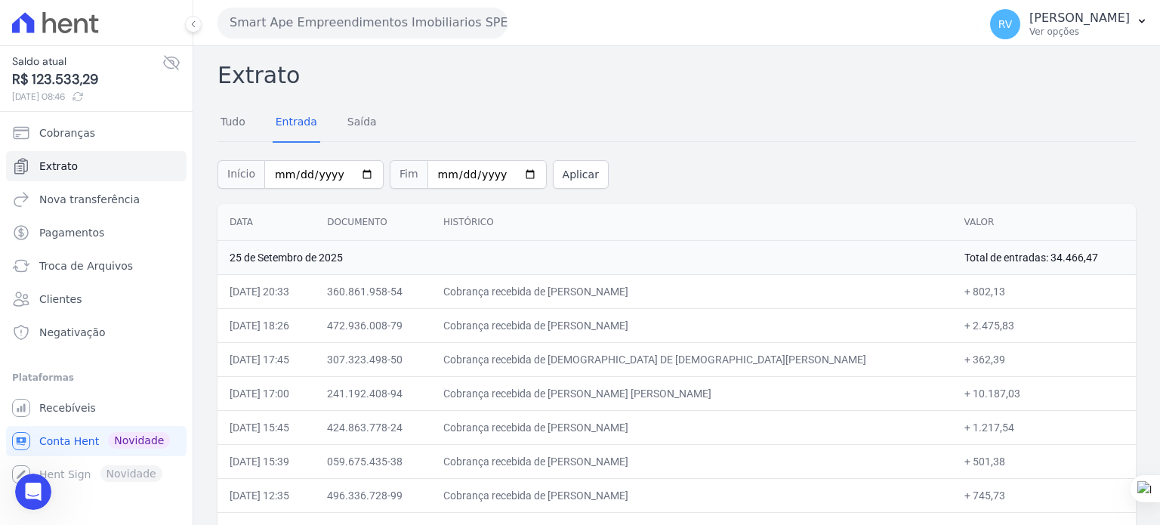
copy td "[PERSON_NAME]"
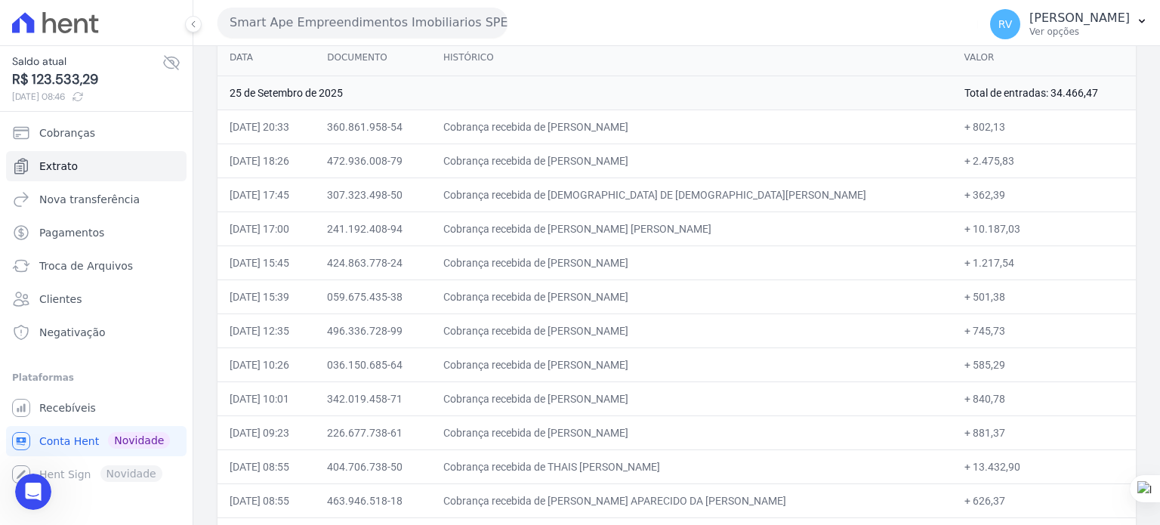
scroll to position [41, 0]
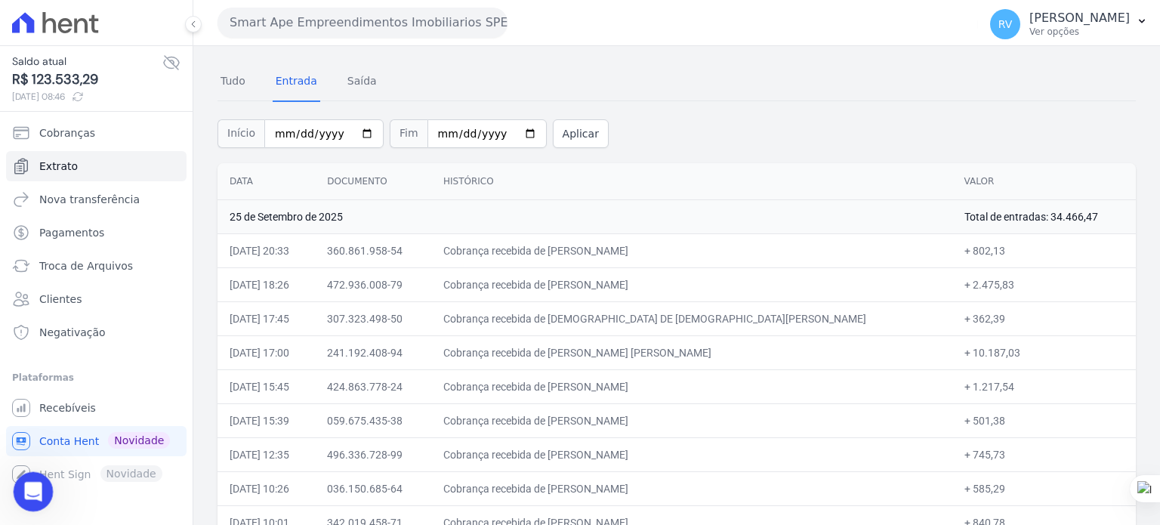
click at [37, 495] on icon "Abertura do Messenger da Intercom" at bounding box center [31, 489] width 25 height 25
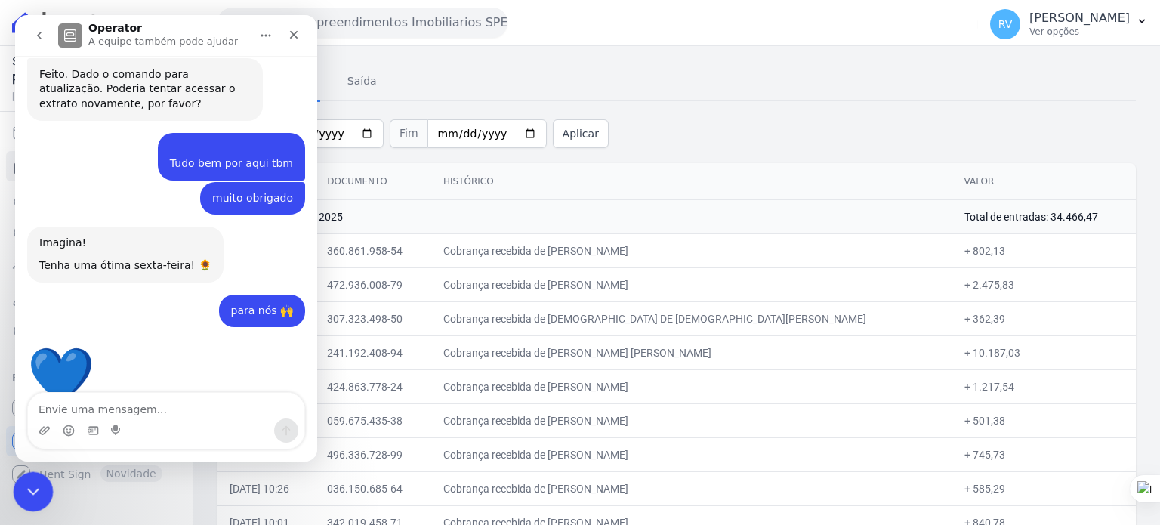
scroll to position [2012, 0]
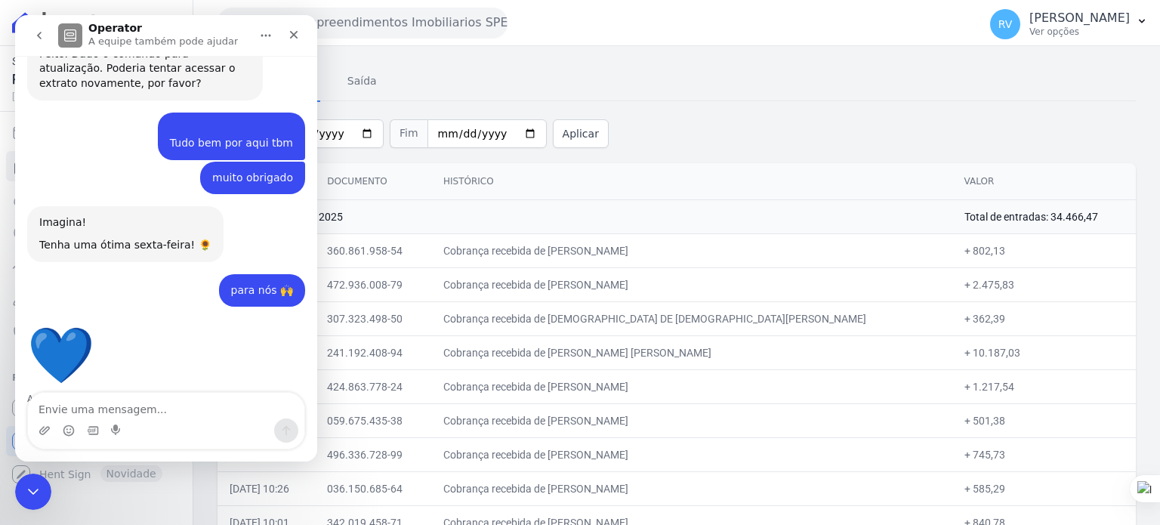
click at [106, 398] on textarea "Envie uma mensagem..." at bounding box center [166, 406] width 276 height 26
click at [293, 29] on icon "Fechar" at bounding box center [294, 35] width 12 height 12
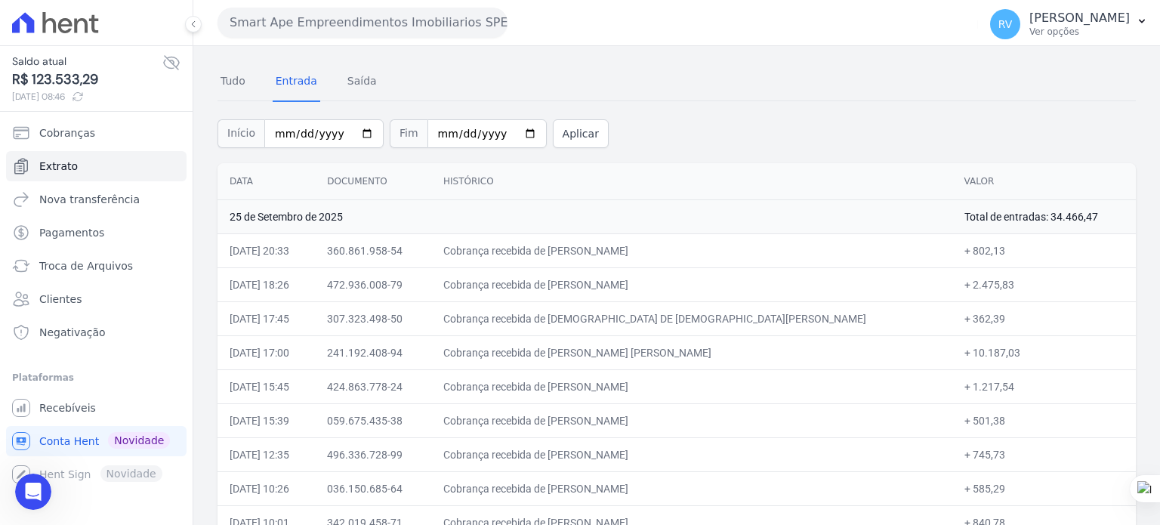
click at [692, 251] on td "Cobrança recebida de [PERSON_NAME]" at bounding box center [691, 250] width 521 height 34
click at [615, 245] on td "Cobrança recebida de [PERSON_NAME]" at bounding box center [691, 250] width 521 height 34
drag, startPoint x: 611, startPoint y: 251, endPoint x: 772, endPoint y: 250, distance: 161.6
click at [772, 250] on td "Cobrança recebida de [PERSON_NAME]" at bounding box center [691, 250] width 521 height 34
copy td "[PERSON_NAME]"
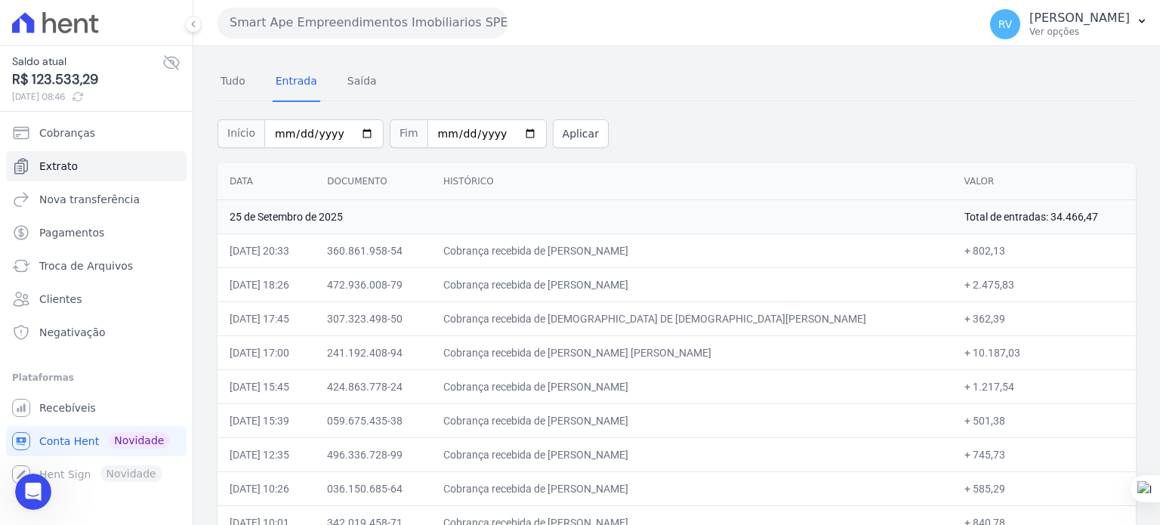
drag, startPoint x: 943, startPoint y: 252, endPoint x: 963, endPoint y: 253, distance: 20.4
click at [963, 253] on td "+ 802,13" at bounding box center [1043, 250] width 183 height 34
click at [952, 255] on td "+ 802,13" at bounding box center [1043, 250] width 183 height 34
drag, startPoint x: 938, startPoint y: 251, endPoint x: 966, endPoint y: 251, distance: 27.9
click at [966, 251] on td "+ 802,13" at bounding box center [1043, 250] width 183 height 34
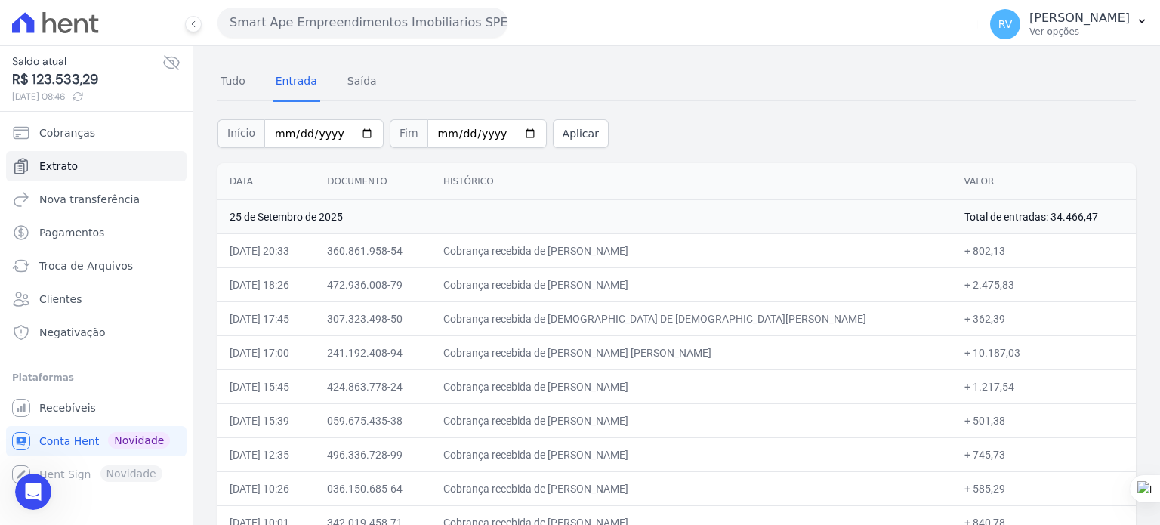
copy td "802,13"
drag, startPoint x: 613, startPoint y: 283, endPoint x: 754, endPoint y: 285, distance: 140.4
click at [754, 285] on td "Cobrança recebida de [PERSON_NAME]" at bounding box center [691, 284] width 521 height 34
copy td "[PERSON_NAME]"
click at [639, 297] on td "Cobrança recebida de [PERSON_NAME]" at bounding box center [691, 284] width 521 height 34
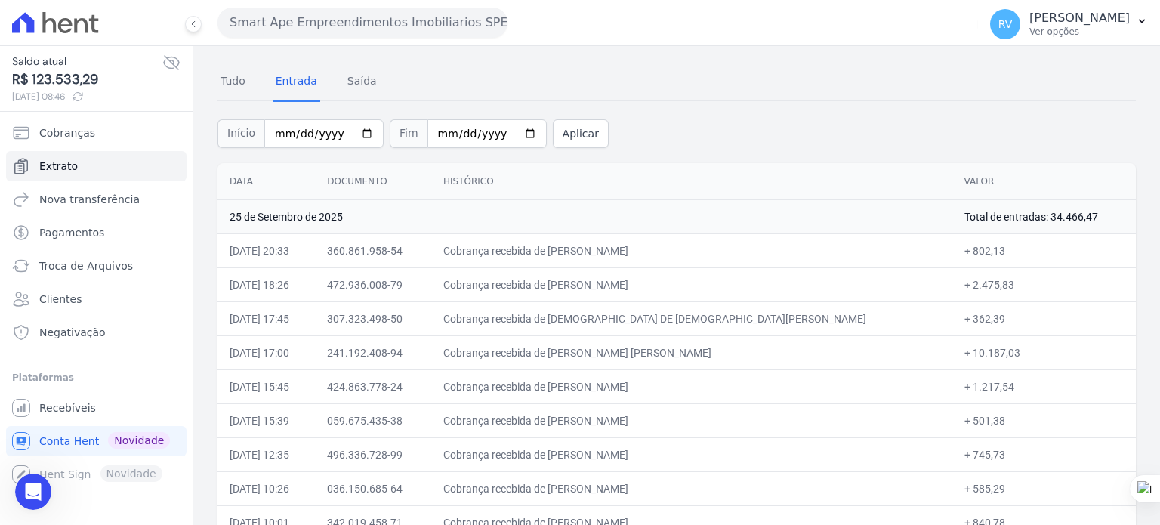
click at [612, 283] on td "Cobrança recebida de [PERSON_NAME]" at bounding box center [691, 284] width 521 height 34
drag, startPoint x: 612, startPoint y: 280, endPoint x: 750, endPoint y: 281, distance: 138.9
click at [741, 282] on td "Cobrança recebida de [PERSON_NAME]" at bounding box center [691, 284] width 521 height 34
copy td "[PERSON_NAME] DOS SANT"
drag, startPoint x: 613, startPoint y: 316, endPoint x: 731, endPoint y: 316, distance: 117.8
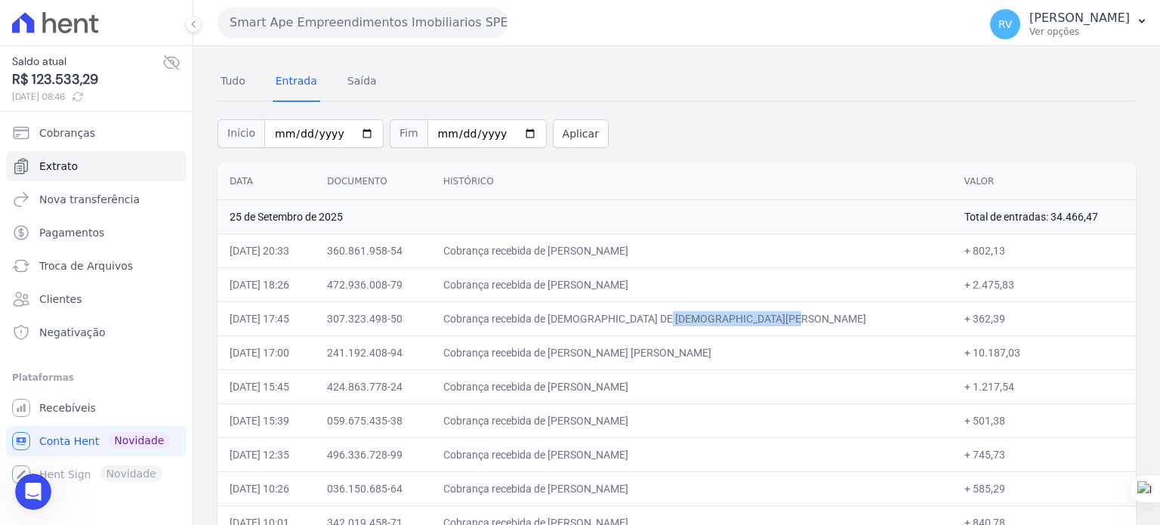
click at [731, 316] on td "Cobrança recebida de [DEMOGRAPHIC_DATA] DE [DEMOGRAPHIC_DATA][PERSON_NAME]" at bounding box center [691, 318] width 521 height 34
copy td "[DEMOGRAPHIC_DATA] DE [DEMOGRAPHIC_DATA][PERSON_NAME]"
drag, startPoint x: 938, startPoint y: 319, endPoint x: 967, endPoint y: 317, distance: 28.7
click at [967, 317] on td "+ 362,39" at bounding box center [1043, 318] width 183 height 34
copy td "362,39"
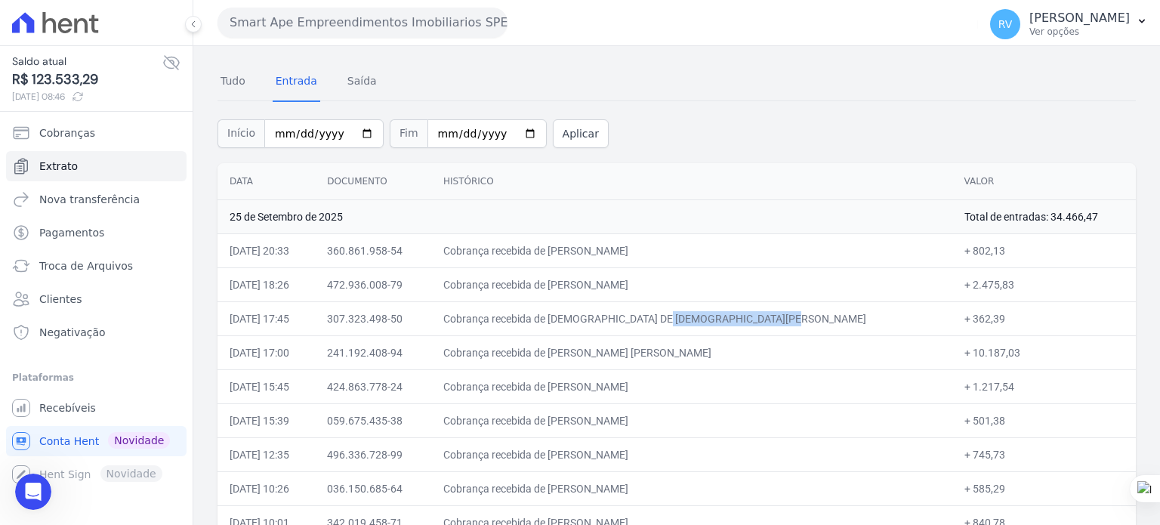
drag, startPoint x: 609, startPoint y: 350, endPoint x: 738, endPoint y: 353, distance: 129.1
click at [738, 353] on td "Cobrança recebida de [PERSON_NAME] [PERSON_NAME]" at bounding box center [691, 352] width 521 height 34
copy td "[PERSON_NAME] ANDIA CAS"
click at [643, 383] on td "Cobrança recebida de [PERSON_NAME]" at bounding box center [691, 386] width 521 height 34
drag, startPoint x: 612, startPoint y: 387, endPoint x: 692, endPoint y: 371, distance: 82.2
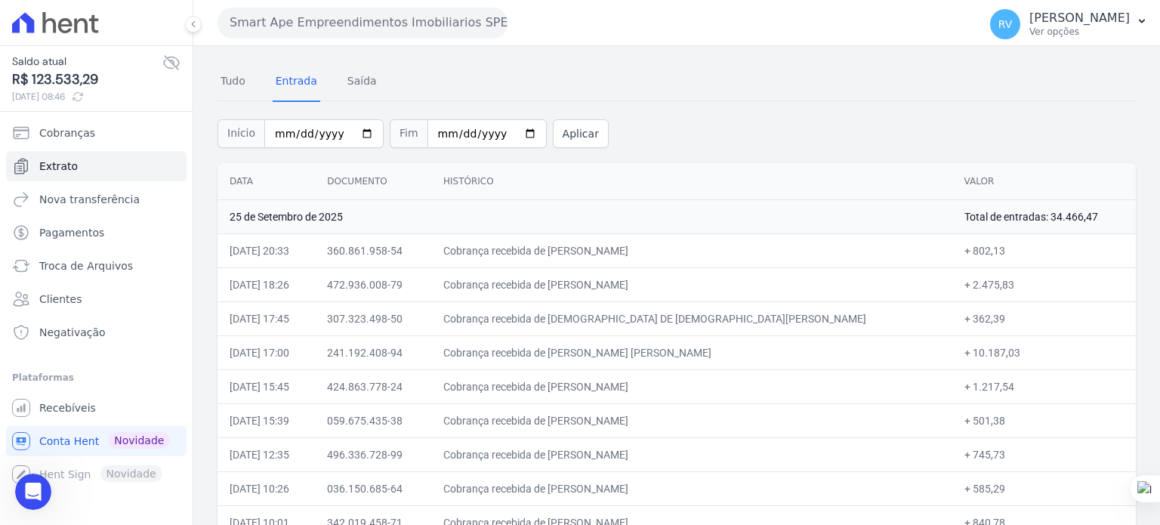
click at [696, 384] on td "Cobrança recebida de [PERSON_NAME]" at bounding box center [691, 386] width 521 height 34
copy td "[PERSON_NAME]"
drag, startPoint x: 938, startPoint y: 387, endPoint x: 975, endPoint y: 387, distance: 37.8
click at [975, 387] on td "+ 1.217,54" at bounding box center [1043, 386] width 183 height 34
drag, startPoint x: 616, startPoint y: 417, endPoint x: 752, endPoint y: 419, distance: 135.9
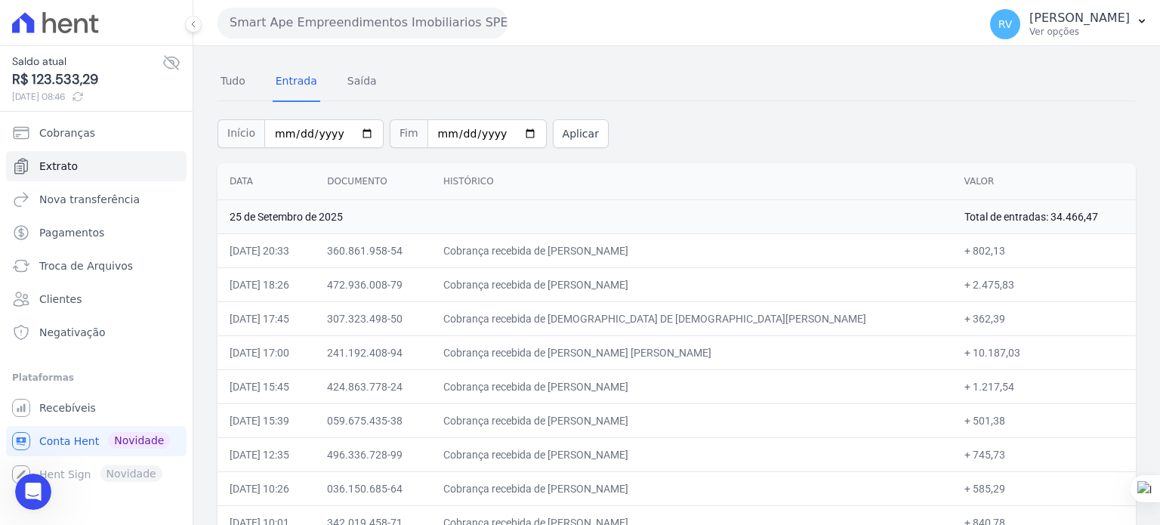
click at [752, 419] on td "Cobrança recebida de [PERSON_NAME]" at bounding box center [691, 420] width 521 height 34
drag, startPoint x: 938, startPoint y: 419, endPoint x: 965, endPoint y: 418, distance: 26.5
click at [965, 418] on td "+ 501,38" at bounding box center [1043, 420] width 183 height 34
drag, startPoint x: 613, startPoint y: 452, endPoint x: 720, endPoint y: 457, distance: 106.6
click at [720, 457] on td "Cobrança recebida de [PERSON_NAME]" at bounding box center [691, 454] width 521 height 34
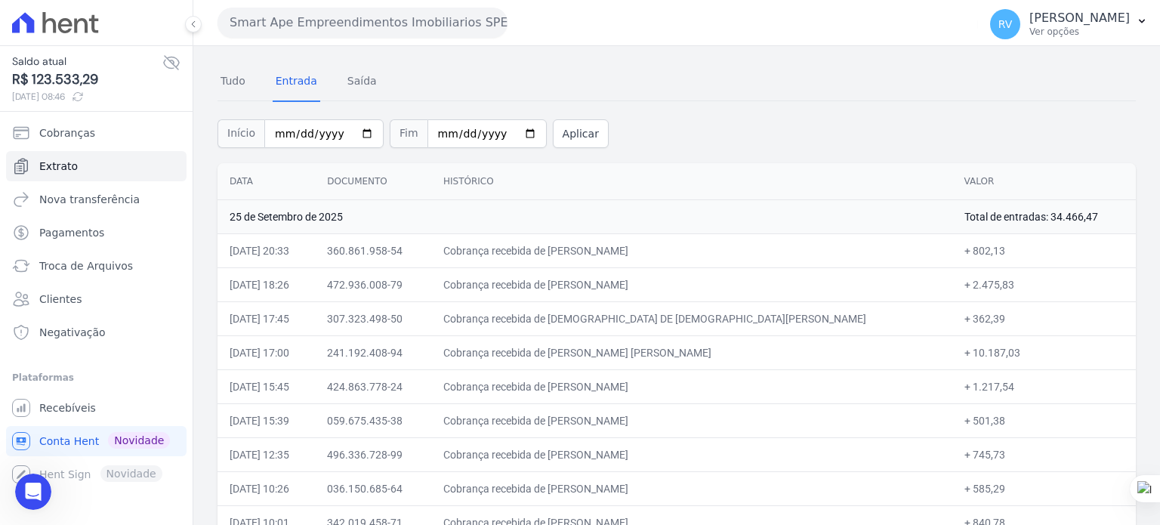
drag, startPoint x: 938, startPoint y: 450, endPoint x: 969, endPoint y: 451, distance: 30.2
click at [969, 451] on td "+ 745,73" at bounding box center [1043, 454] width 183 height 34
drag, startPoint x: 613, startPoint y: 487, endPoint x: 700, endPoint y: 487, distance: 86.8
click at [700, 487] on td "Cobrança recebida de [PERSON_NAME]" at bounding box center [691, 488] width 521 height 34
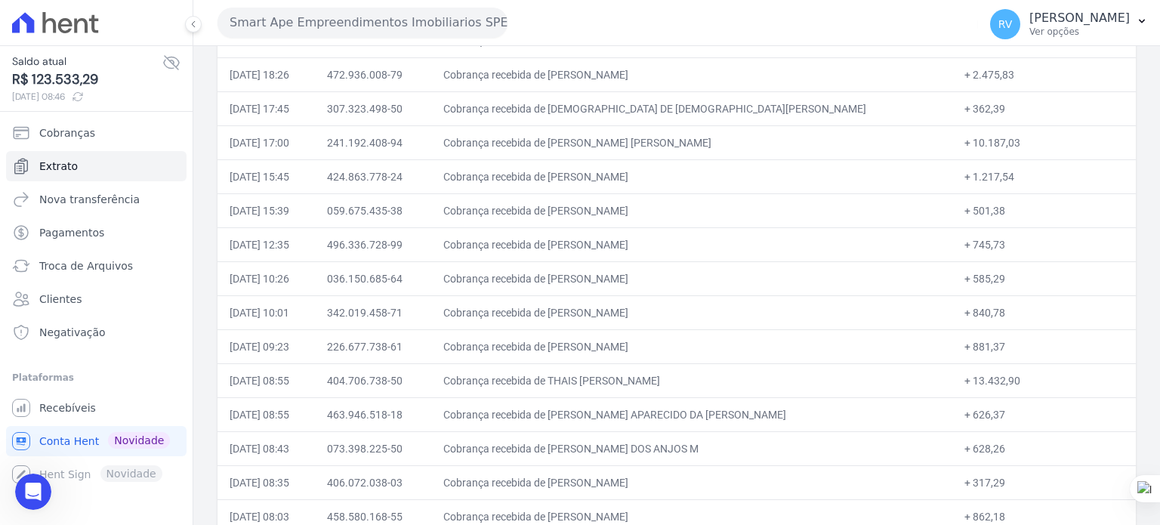
scroll to position [267, 0]
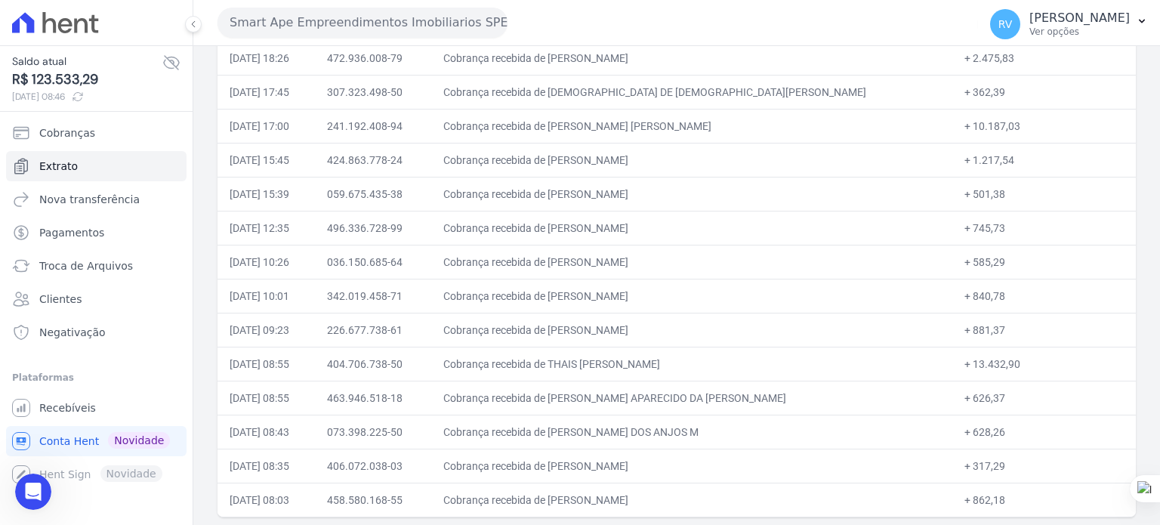
click at [607, 266] on td "Cobrança recebida de [PERSON_NAME]" at bounding box center [691, 262] width 521 height 34
drag, startPoint x: 614, startPoint y: 260, endPoint x: 701, endPoint y: 266, distance: 87.7
click at [701, 266] on td "Cobrança recebida de [PERSON_NAME]" at bounding box center [691, 262] width 521 height 34
drag, startPoint x: 938, startPoint y: 257, endPoint x: 966, endPoint y: 262, distance: 29.0
click at [966, 262] on td "+ 585,29" at bounding box center [1043, 262] width 183 height 34
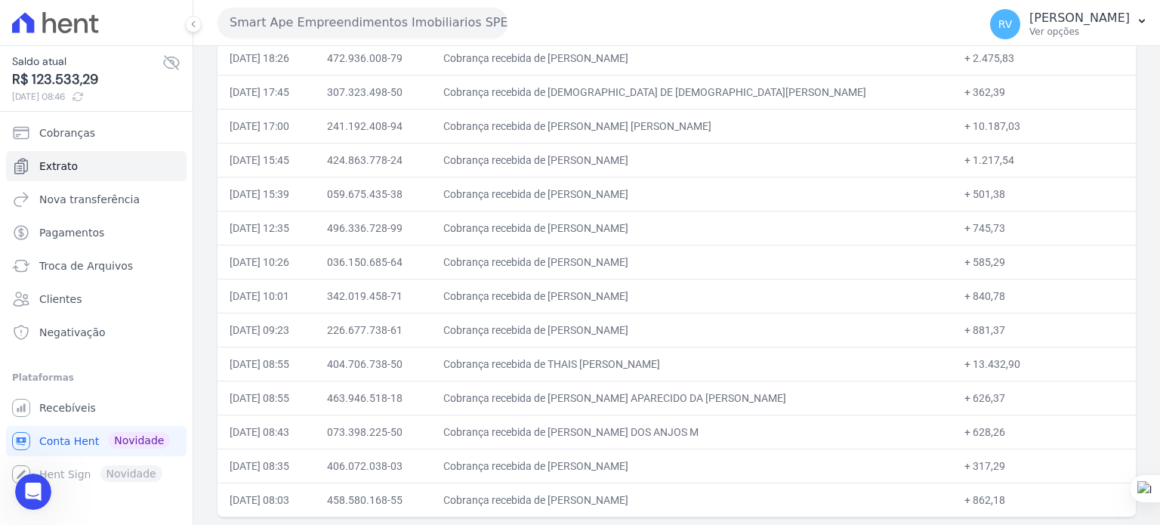
drag, startPoint x: 612, startPoint y: 292, endPoint x: 730, endPoint y: 291, distance: 117.8
click at [730, 291] on td "Cobrança recebida de [PERSON_NAME]" at bounding box center [691, 296] width 521 height 34
drag, startPoint x: 938, startPoint y: 292, endPoint x: 970, endPoint y: 292, distance: 31.7
click at [970, 292] on td "+ 840,78" at bounding box center [1043, 296] width 183 height 34
drag, startPoint x: 612, startPoint y: 325, endPoint x: 741, endPoint y: 334, distance: 129.4
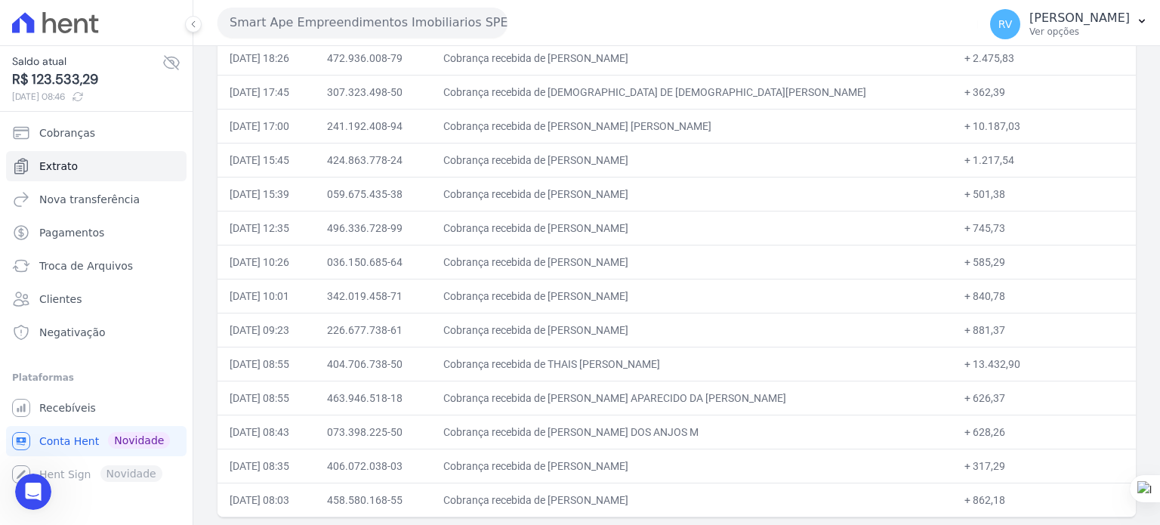
click at [741, 334] on td "Cobrança recebida de [PERSON_NAME]" at bounding box center [691, 330] width 521 height 34
drag, startPoint x: 937, startPoint y: 328, endPoint x: 966, endPoint y: 329, distance: 29.5
click at [966, 329] on td "+ 881,37" at bounding box center [1043, 330] width 183 height 34
drag, startPoint x: 612, startPoint y: 362, endPoint x: 710, endPoint y: 358, distance: 99.0
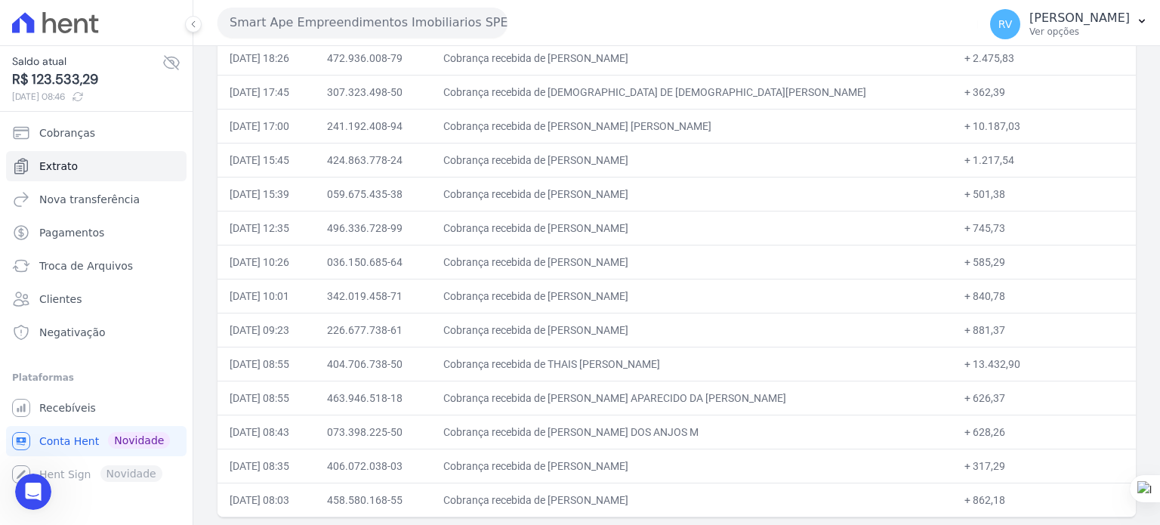
click at [711, 361] on td "Cobrança recebida de THAIS [PERSON_NAME]" at bounding box center [691, 364] width 521 height 34
drag, startPoint x: 938, startPoint y: 362, endPoint x: 982, endPoint y: 366, distance: 44.7
click at [982, 366] on td "+ 13.432,90" at bounding box center [1043, 364] width 183 height 34
drag, startPoint x: 613, startPoint y: 395, endPoint x: 754, endPoint y: 395, distance: 140.4
click at [754, 395] on td "Cobrança recebida de [PERSON_NAME] APARECIDO DA [PERSON_NAME]" at bounding box center [691, 398] width 521 height 34
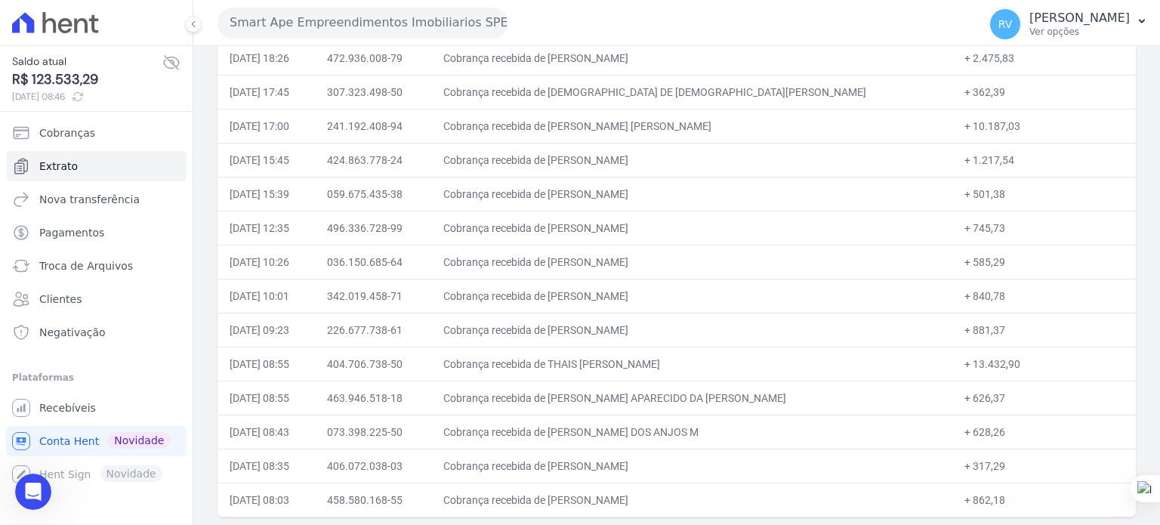
click at [634, 396] on td "Cobrança recebida de [PERSON_NAME] APARECIDO DA [PERSON_NAME]" at bounding box center [691, 398] width 521 height 34
drag, startPoint x: 613, startPoint y: 396, endPoint x: 745, endPoint y: 392, distance: 132.2
click at [744, 392] on td "Cobrança recebida de [PERSON_NAME] APARECIDO DA [PERSON_NAME]" at bounding box center [691, 398] width 521 height 34
drag, startPoint x: 938, startPoint y: 395, endPoint x: 966, endPoint y: 395, distance: 27.2
click at [966, 395] on td "+ 626,37" at bounding box center [1043, 398] width 183 height 34
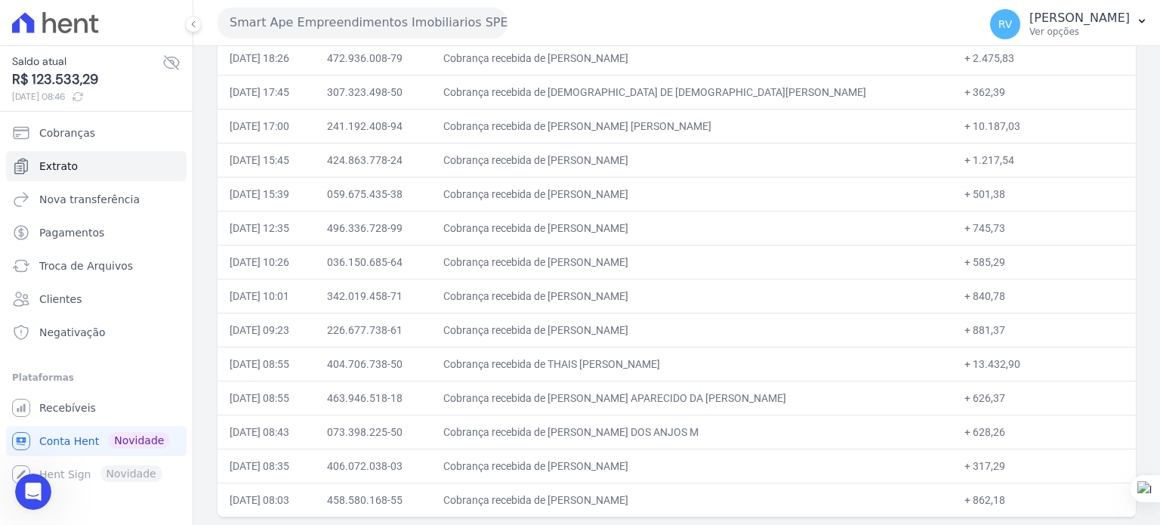
drag, startPoint x: 611, startPoint y: 430, endPoint x: 778, endPoint y: 434, distance: 166.9
click at [778, 434] on td "Cobrança recebida de [PERSON_NAME] DOS ANJOS M" at bounding box center [691, 432] width 521 height 34
drag, startPoint x: 613, startPoint y: 464, endPoint x: 738, endPoint y: 462, distance: 125.4
click at [738, 462] on td "Cobrança recebida de [PERSON_NAME]" at bounding box center [691, 465] width 521 height 34
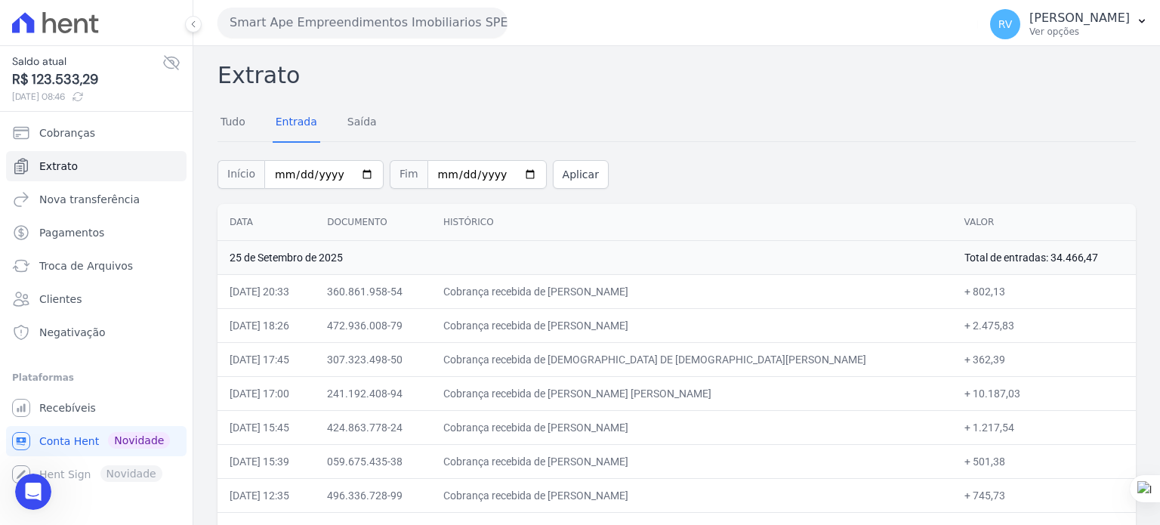
scroll to position [267, 0]
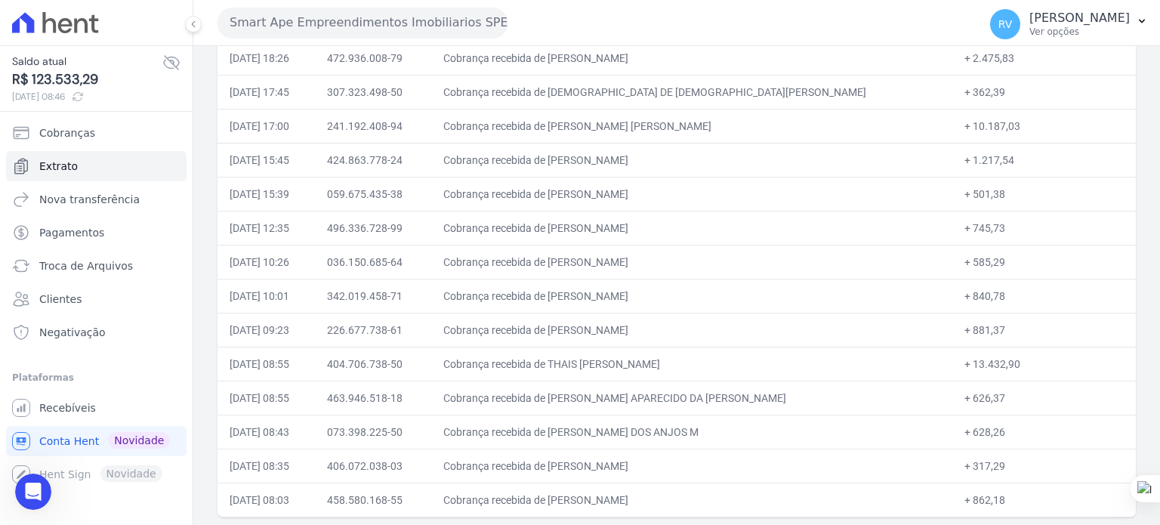
drag, startPoint x: 923, startPoint y: 461, endPoint x: 967, endPoint y: 464, distance: 44.0
click at [967, 464] on td "+ 317,29" at bounding box center [1043, 465] width 183 height 34
drag, startPoint x: 613, startPoint y: 501, endPoint x: 751, endPoint y: 501, distance: 138.2
click at [751, 501] on td "Cobrança recebida de [PERSON_NAME]" at bounding box center [691, 499] width 521 height 34
drag, startPoint x: 938, startPoint y: 498, endPoint x: 965, endPoint y: 501, distance: 27.3
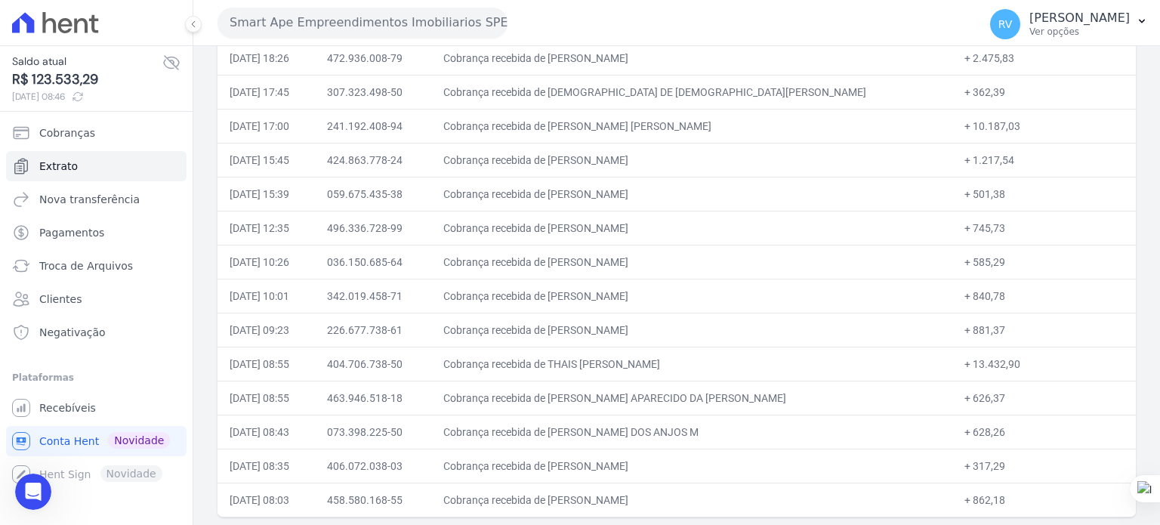
click at [965, 501] on td "+ 862,18" at bounding box center [1043, 499] width 183 height 34
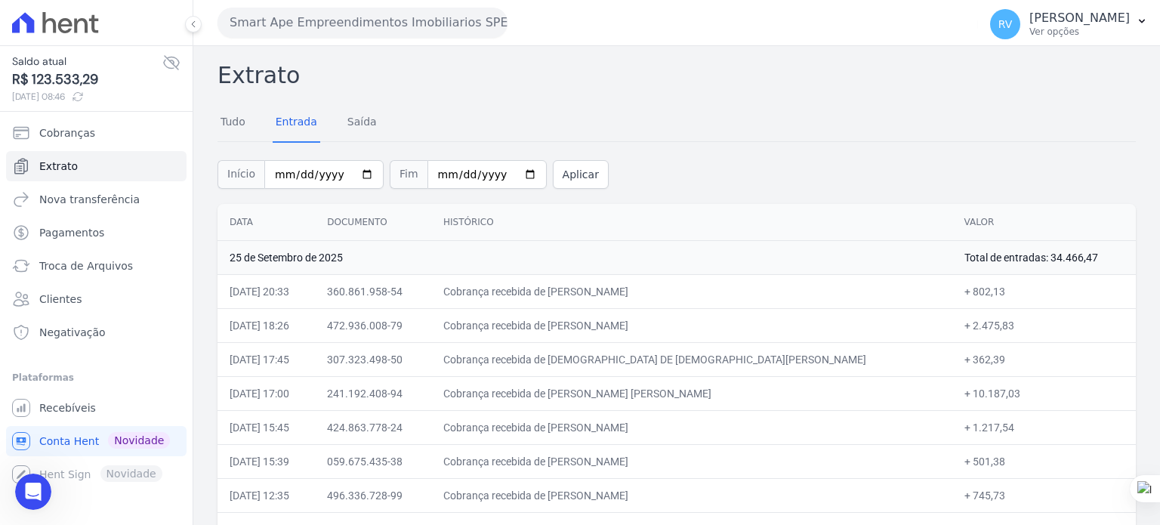
drag, startPoint x: 1016, startPoint y: 256, endPoint x: 1026, endPoint y: 282, distance: 27.5
click at [1063, 256] on td "Total de entradas: 34.466,47" at bounding box center [1043, 257] width 183 height 34
click at [779, 163] on div "Início [DATE] Fim [DATE] Aplicar" at bounding box center [676, 172] width 918 height 63
